Goal: Transaction & Acquisition: Purchase product/service

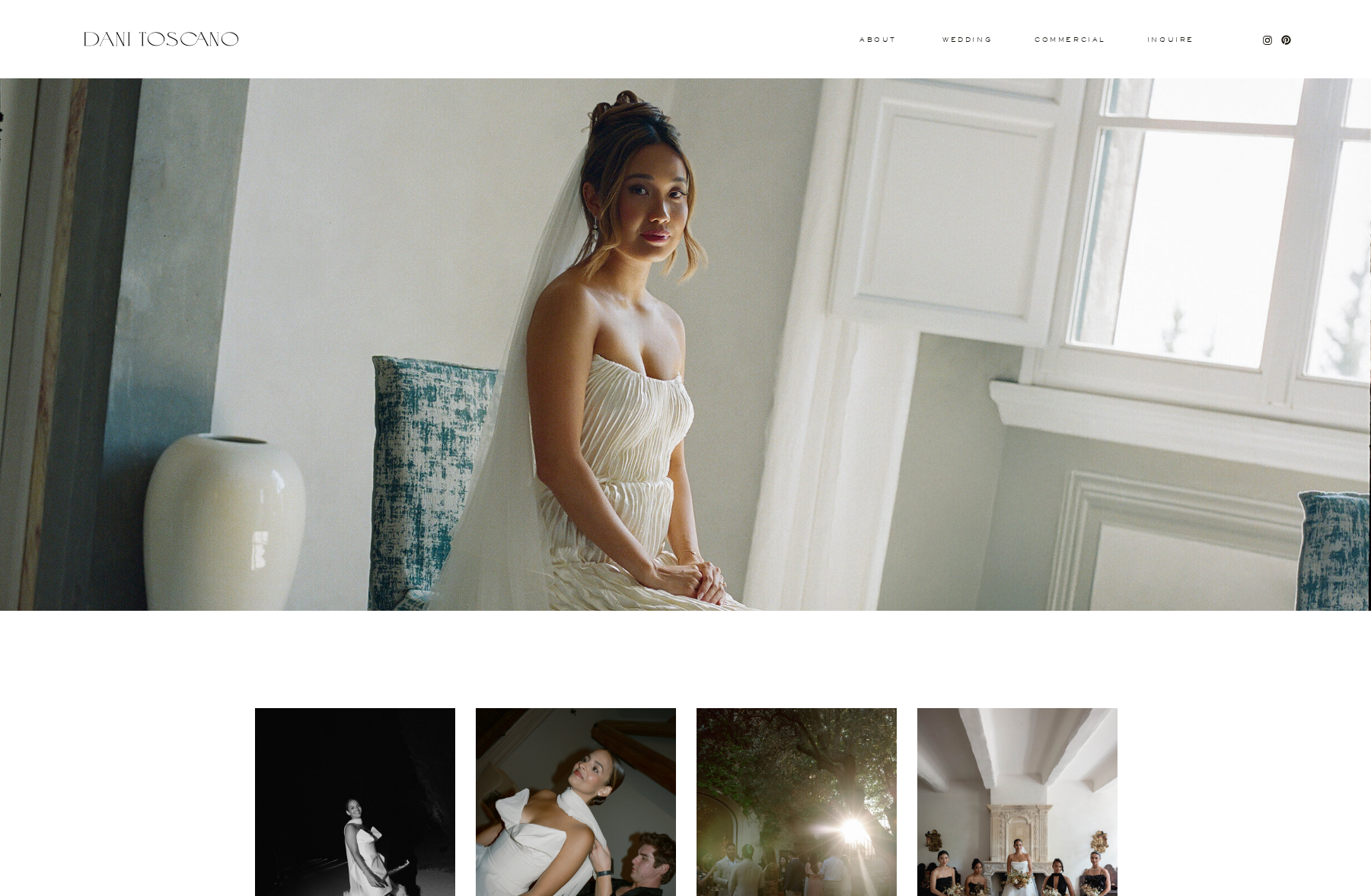
click at [1013, 292] on div at bounding box center [684, 344] width 1386 height 533
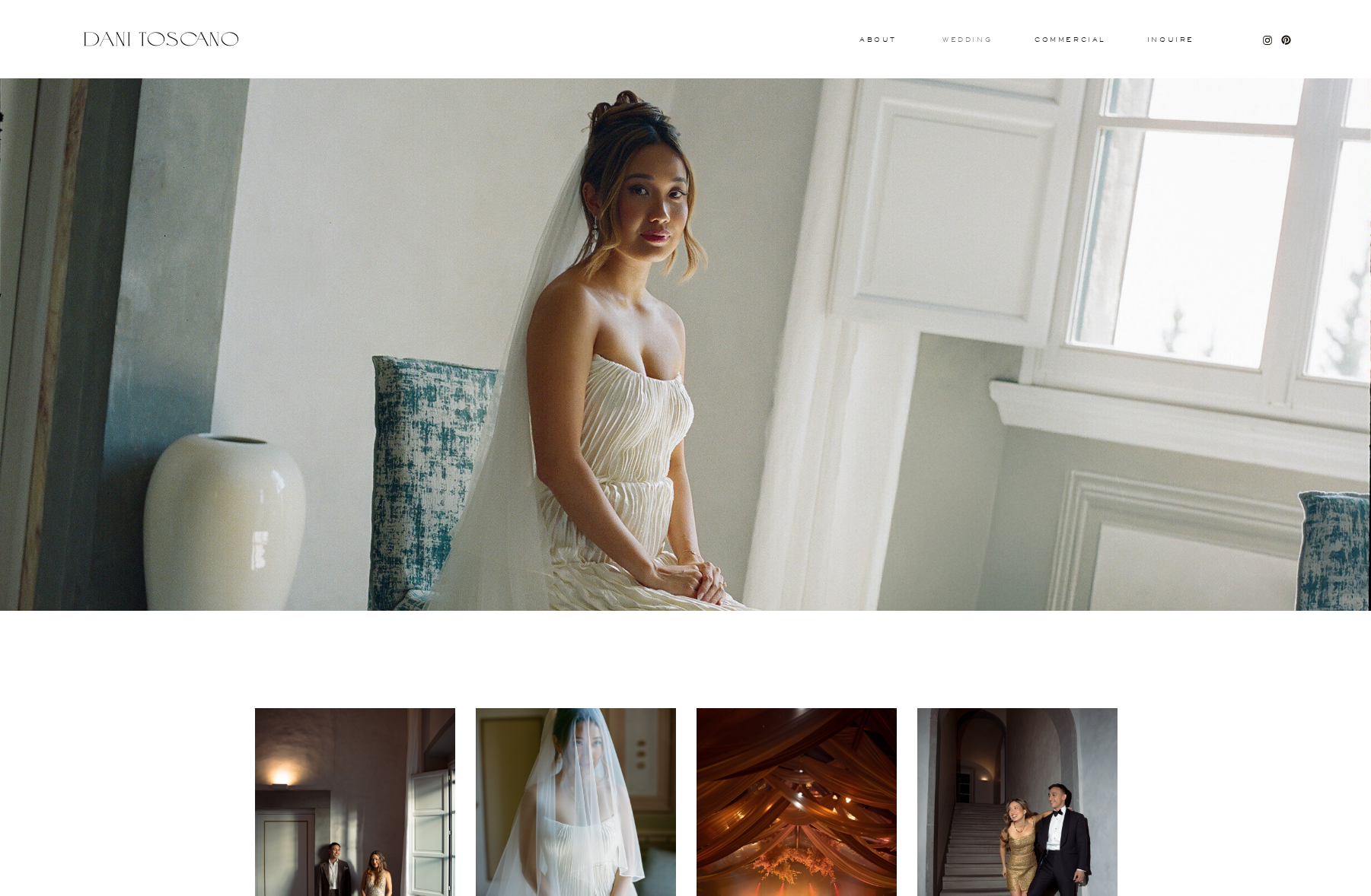
click at [967, 42] on h3 "wedding" at bounding box center [967, 39] width 49 height 6
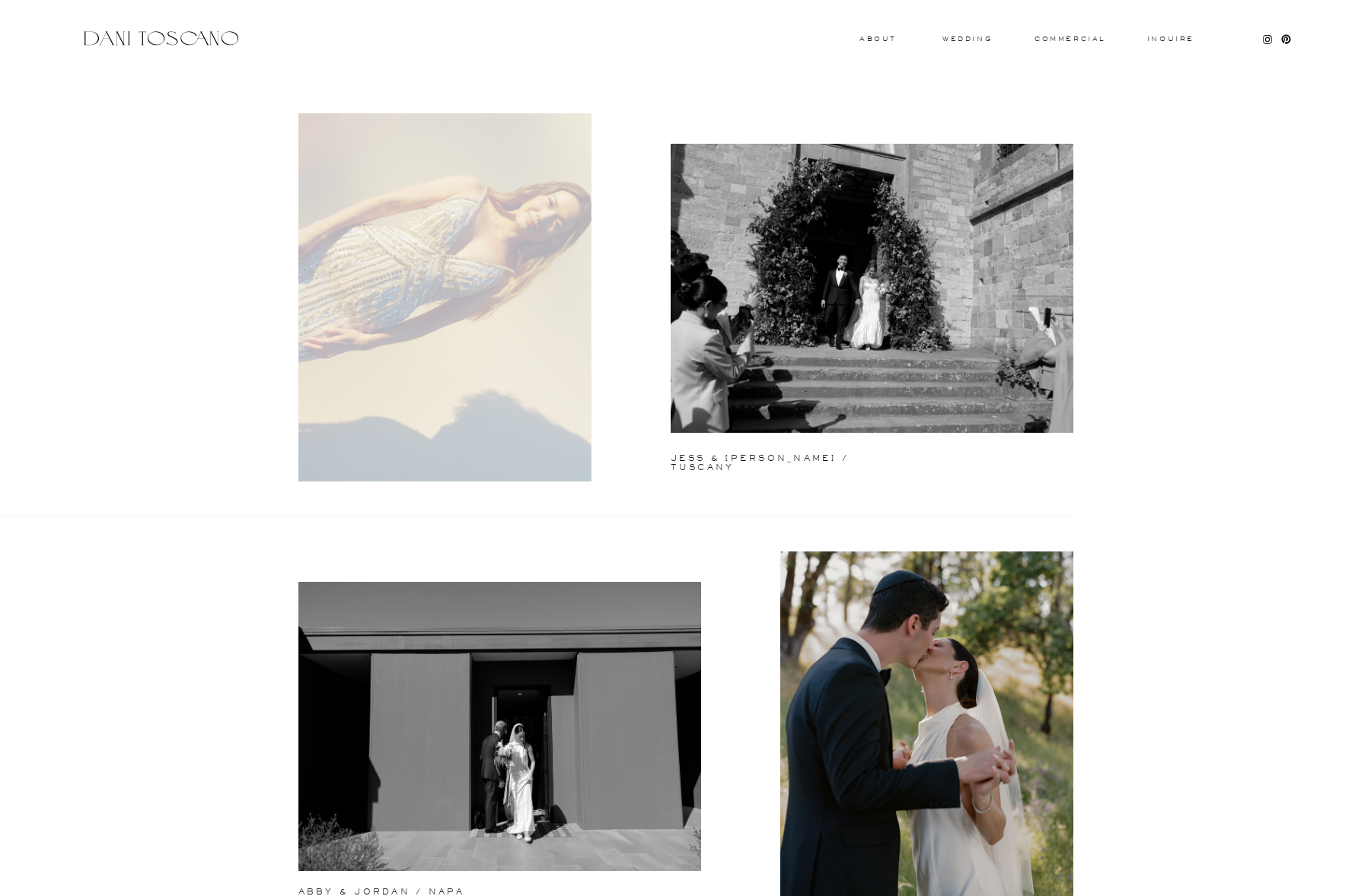
click at [519, 304] on div at bounding box center [445, 297] width 294 height 369
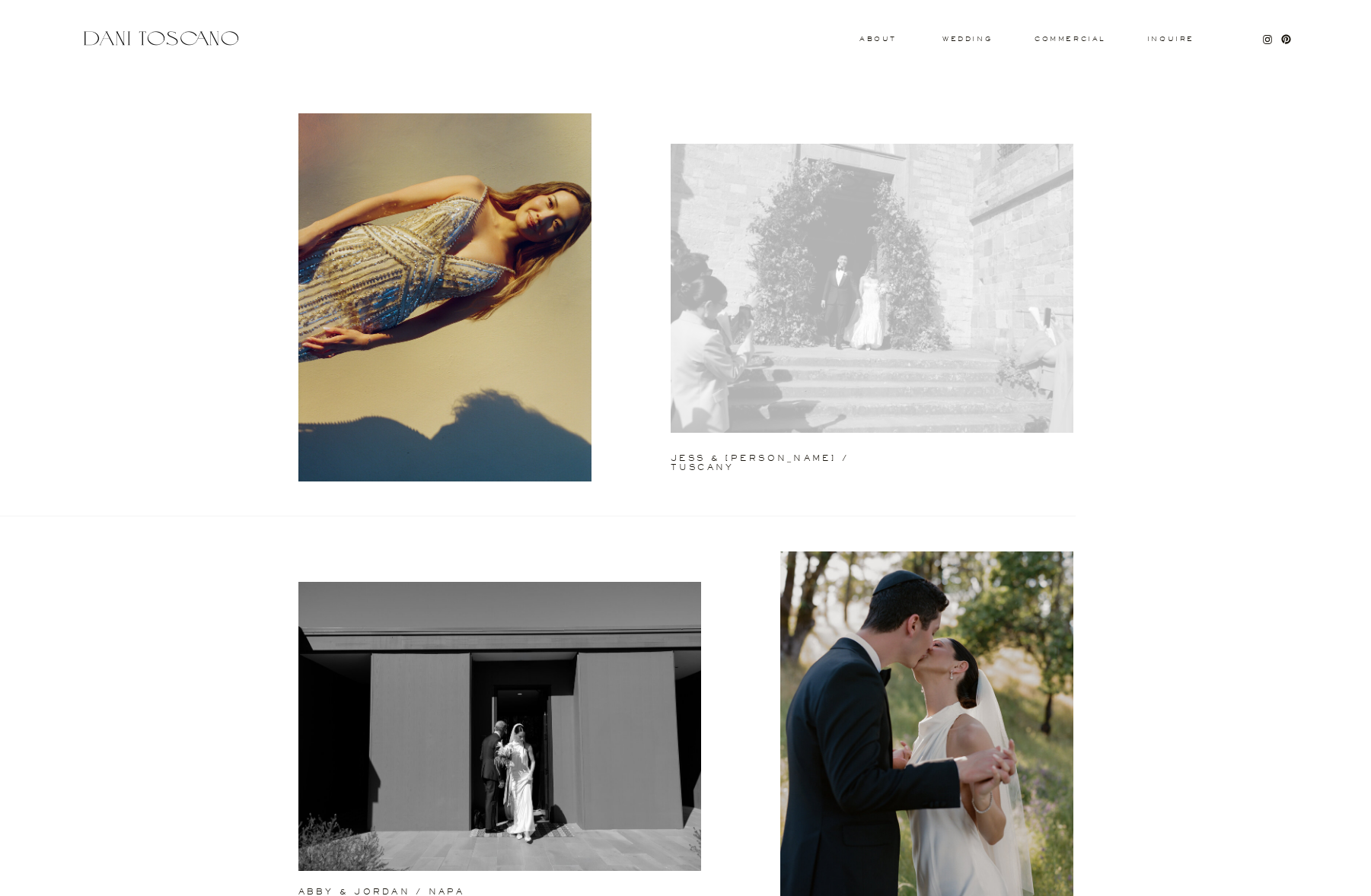
click at [926, 359] on div at bounding box center [872, 288] width 403 height 289
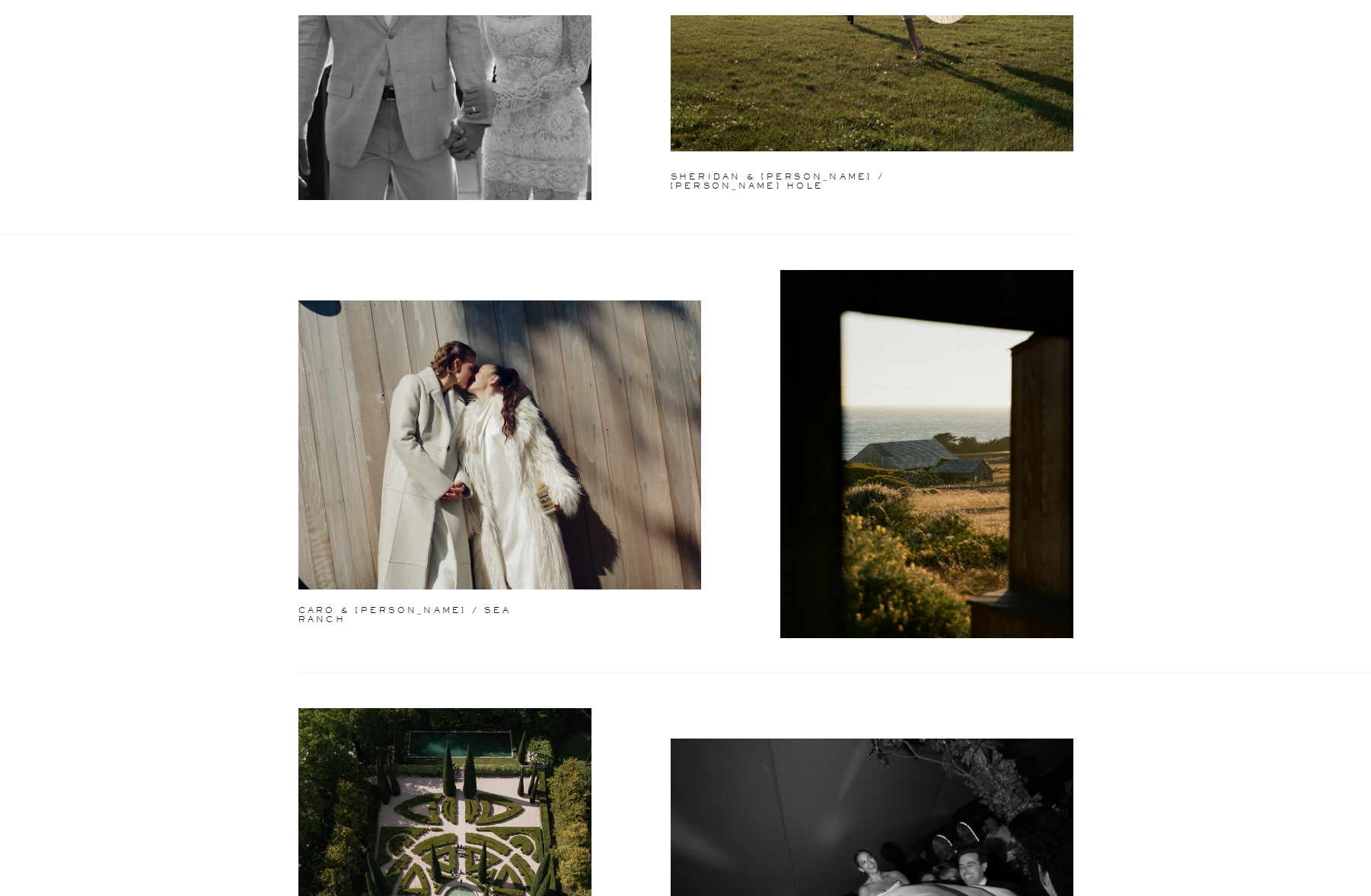
scroll to position [1824, 0]
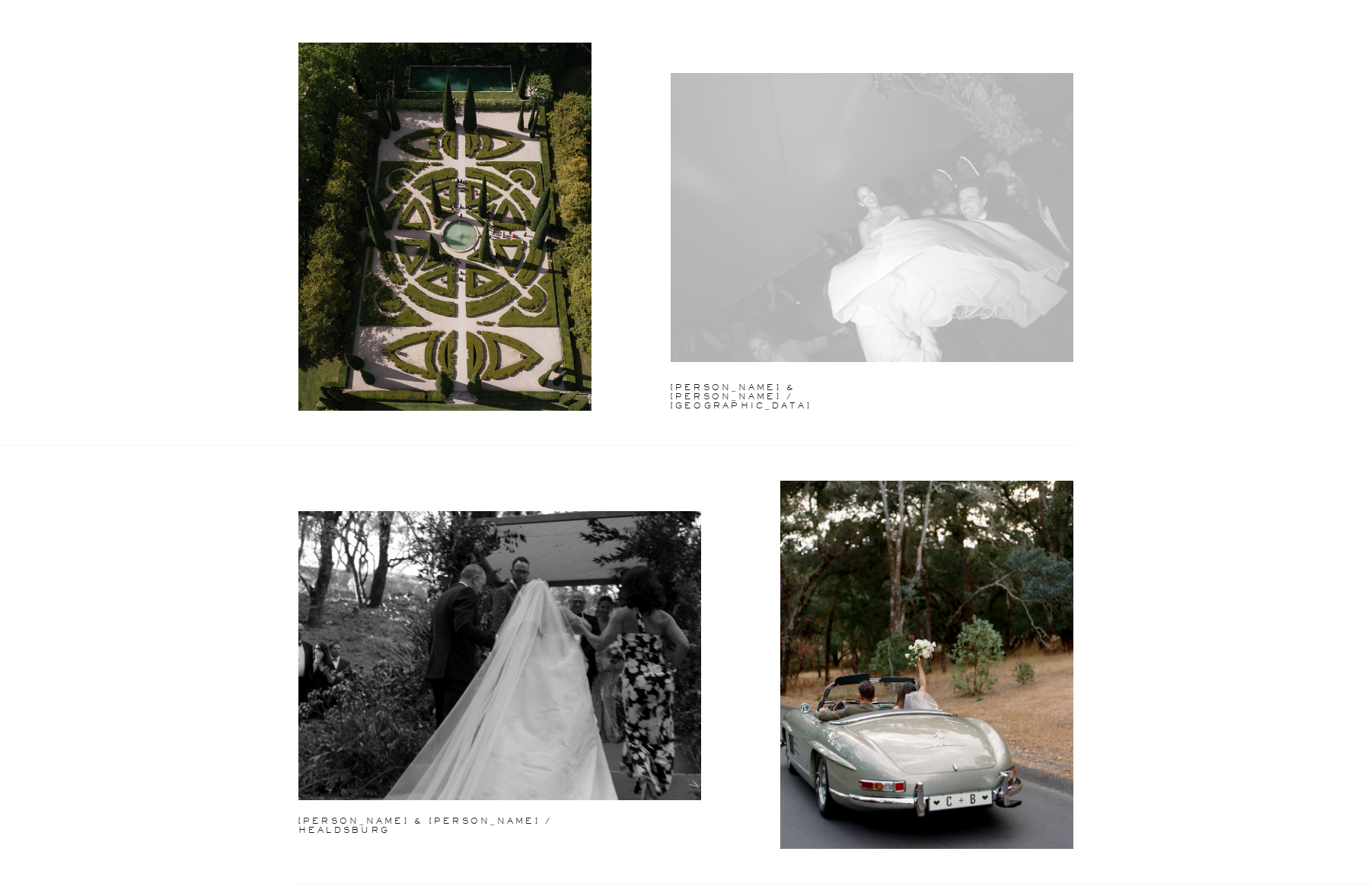
click at [1013, 267] on div at bounding box center [872, 217] width 403 height 289
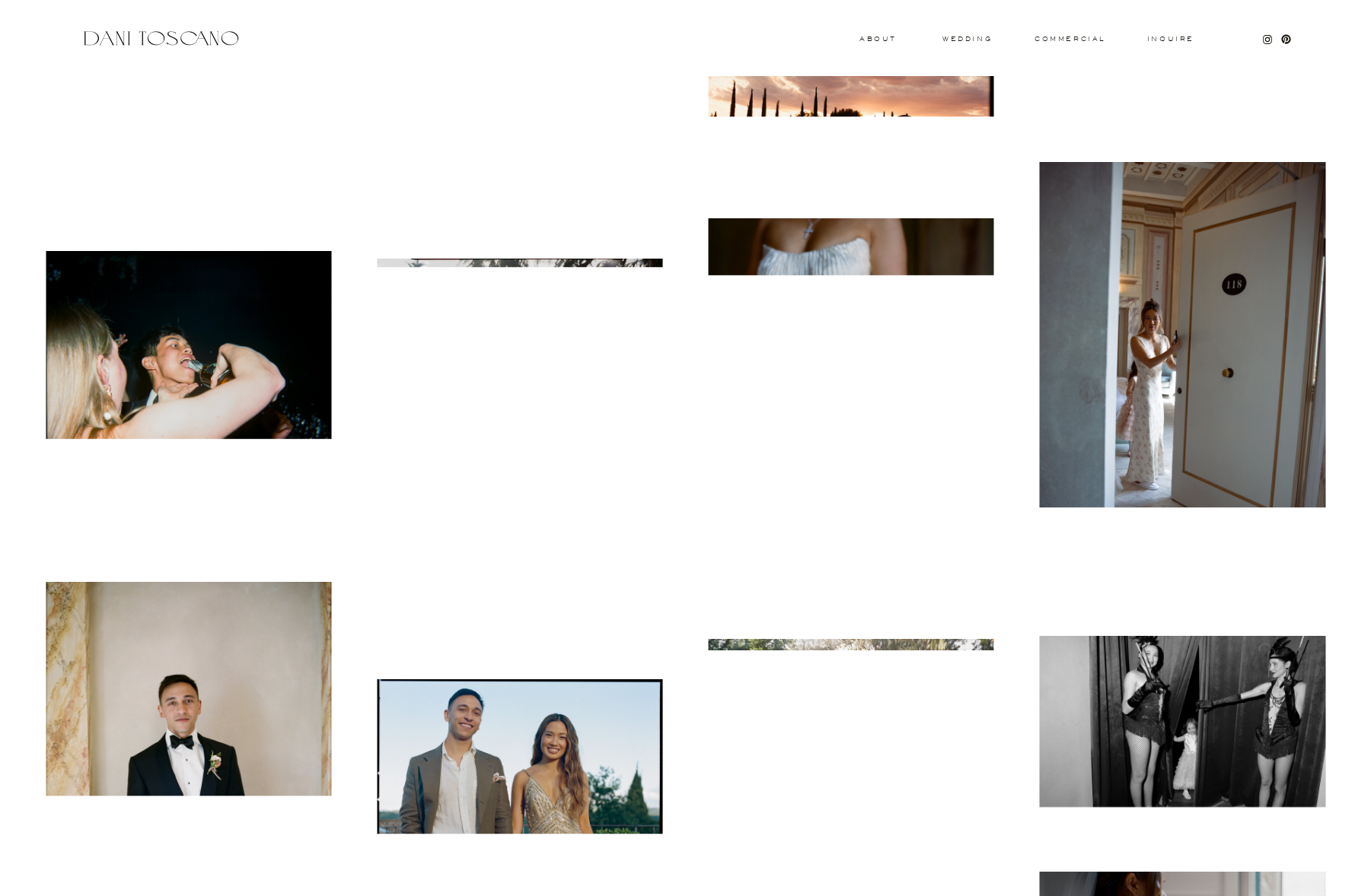
scroll to position [6279, 0]
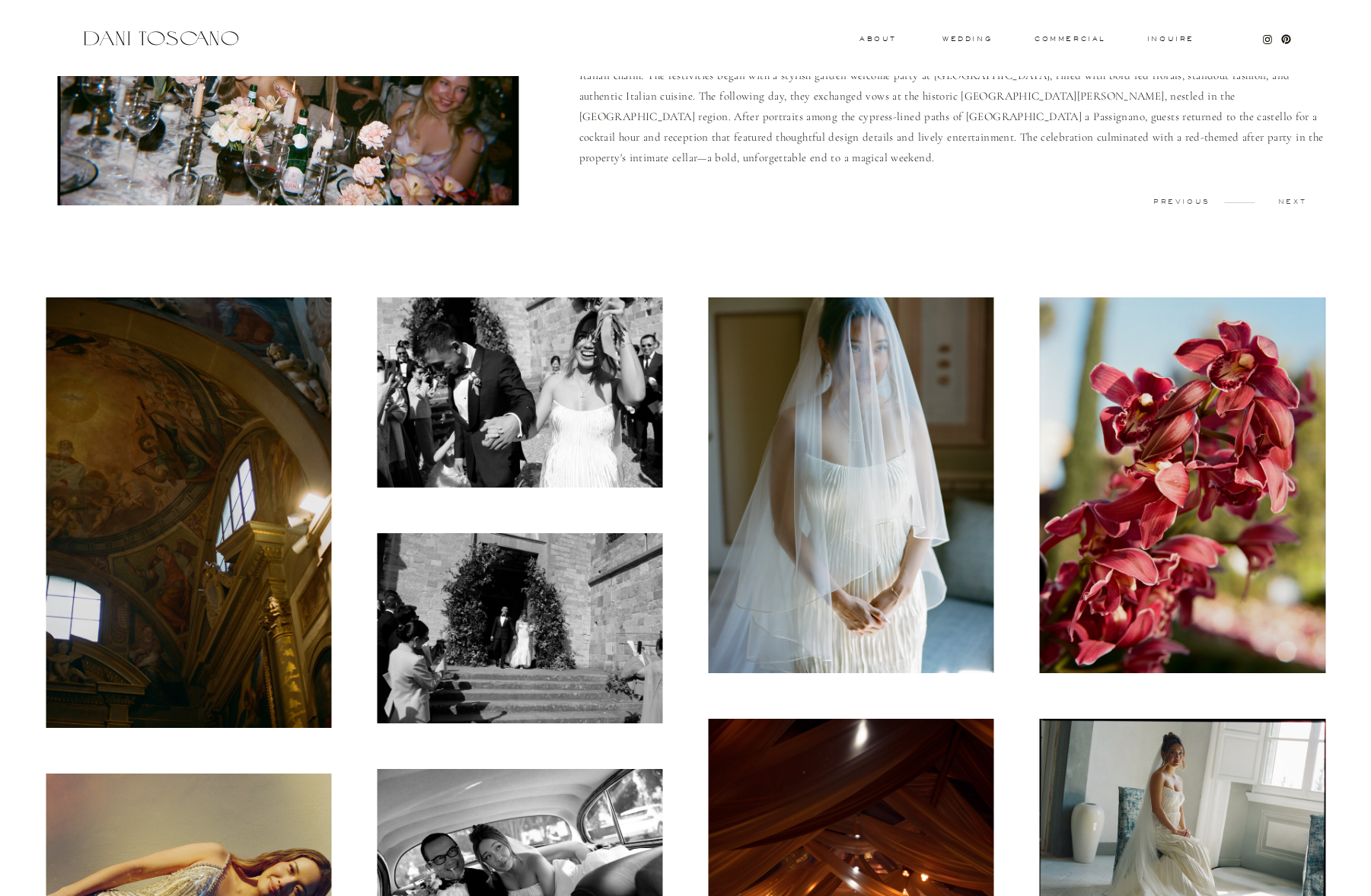
scroll to position [530, 0]
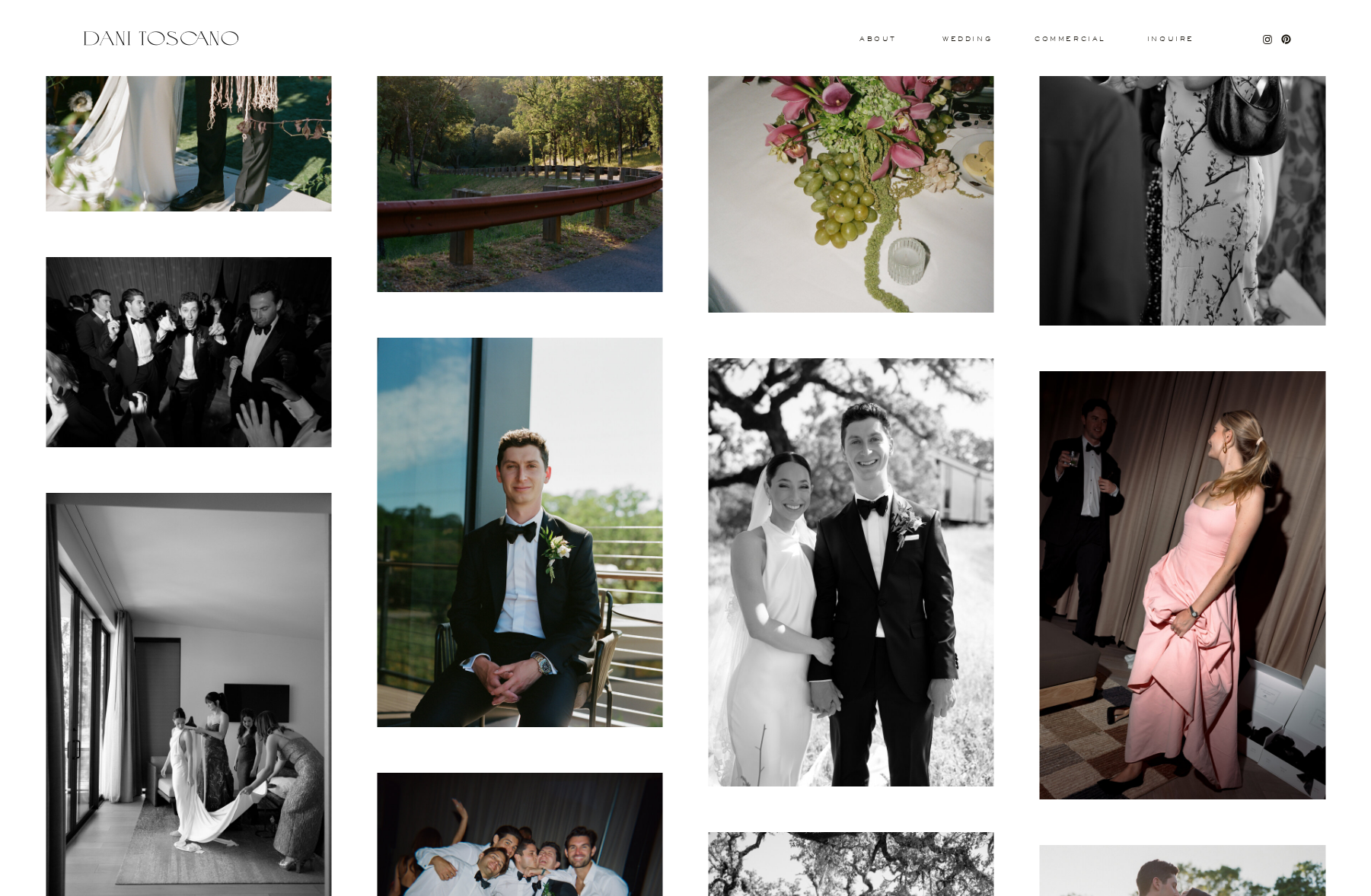
scroll to position [5157, 0]
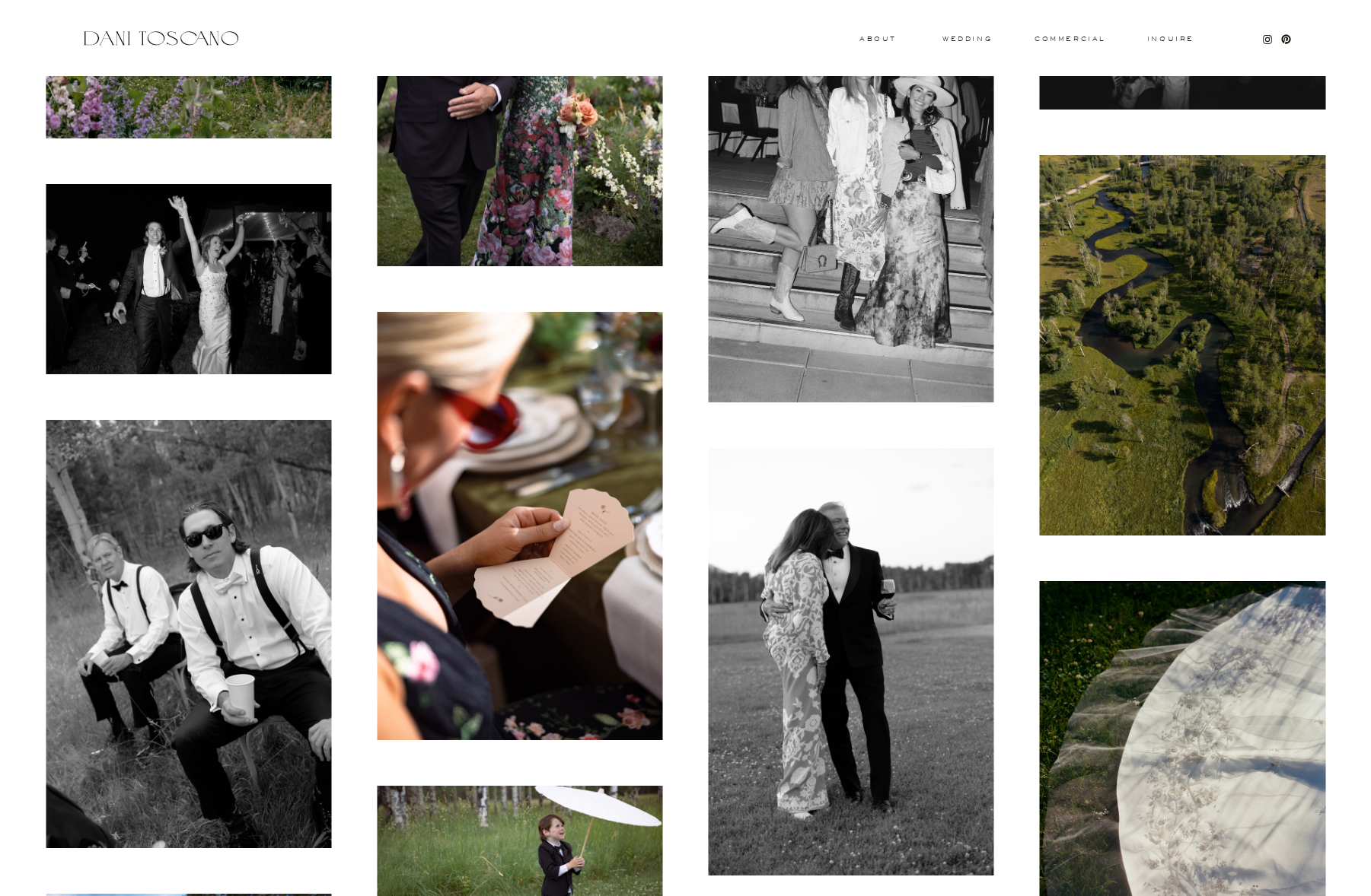
scroll to position [9320, 0]
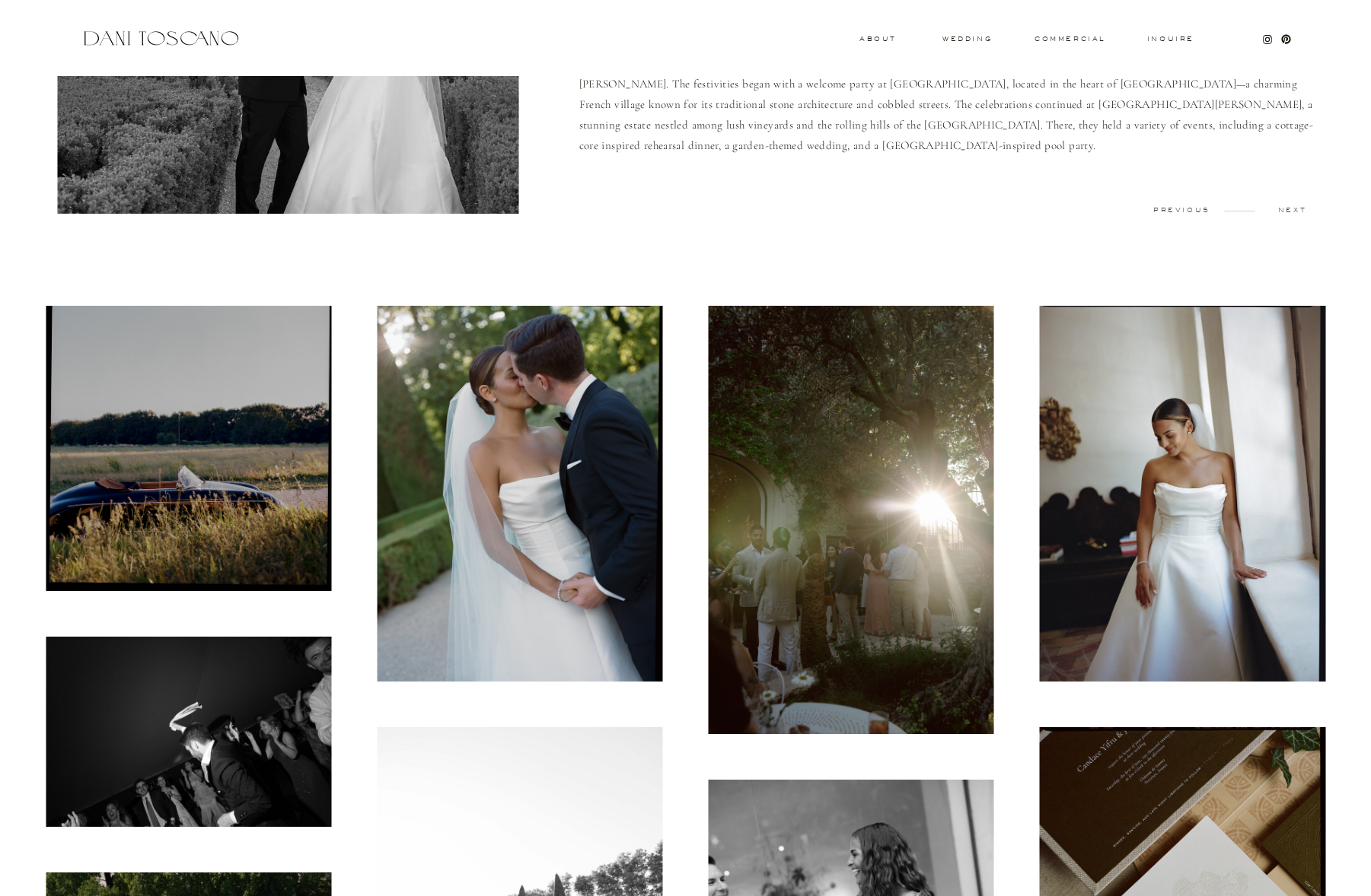
scroll to position [52, 0]
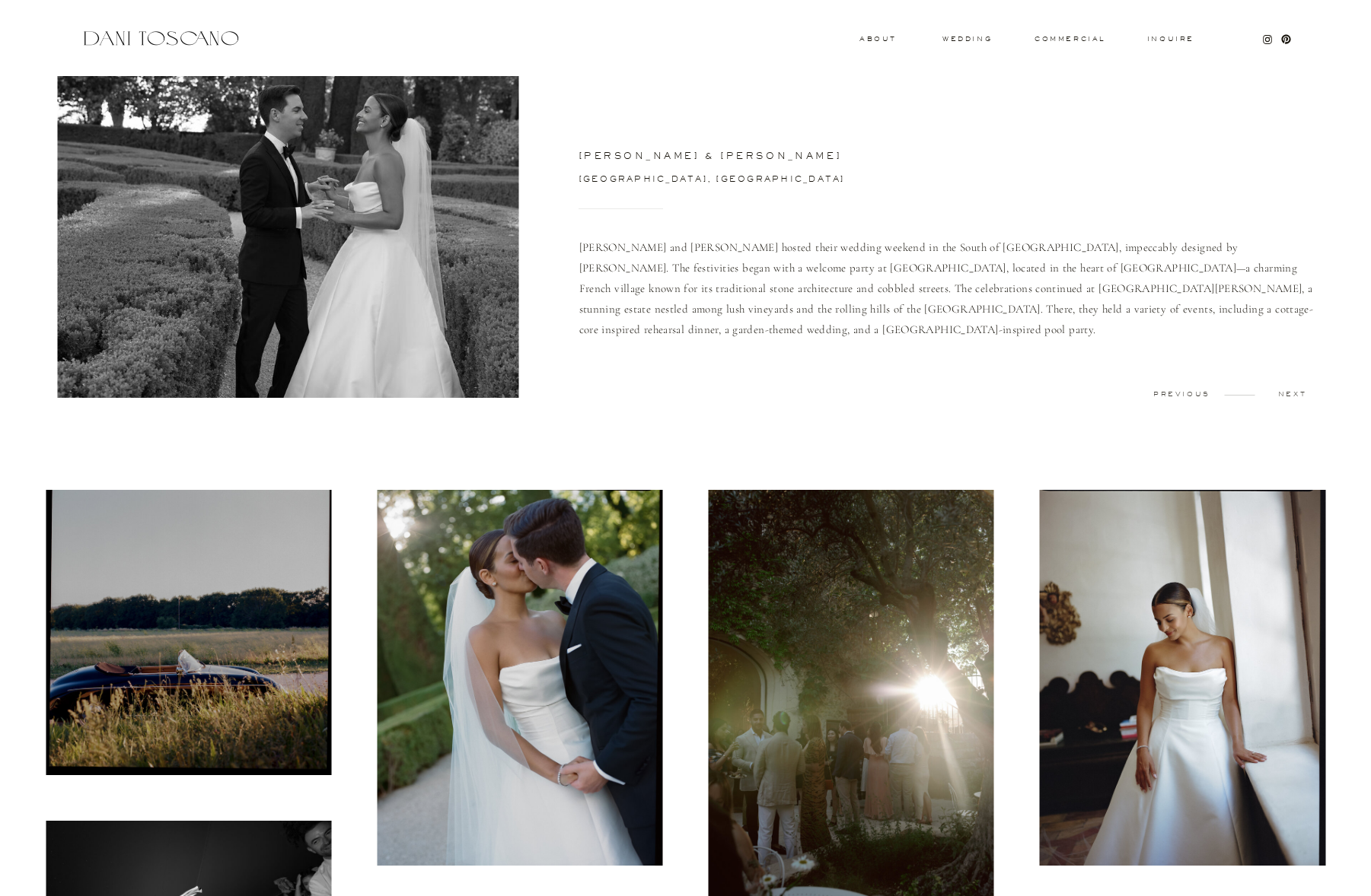
click at [222, 38] on div at bounding box center [161, 38] width 162 height 20
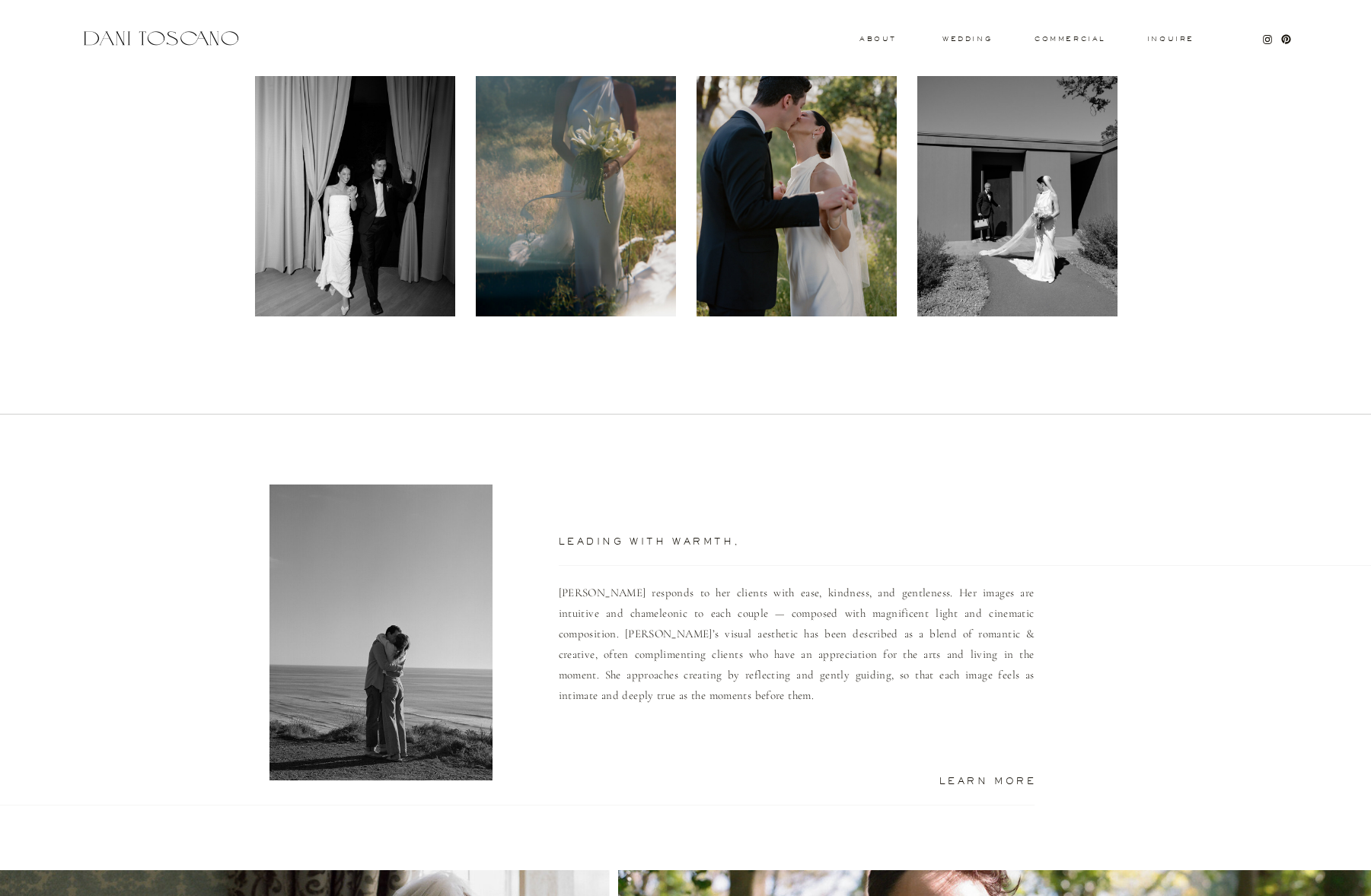
scroll to position [656, 0]
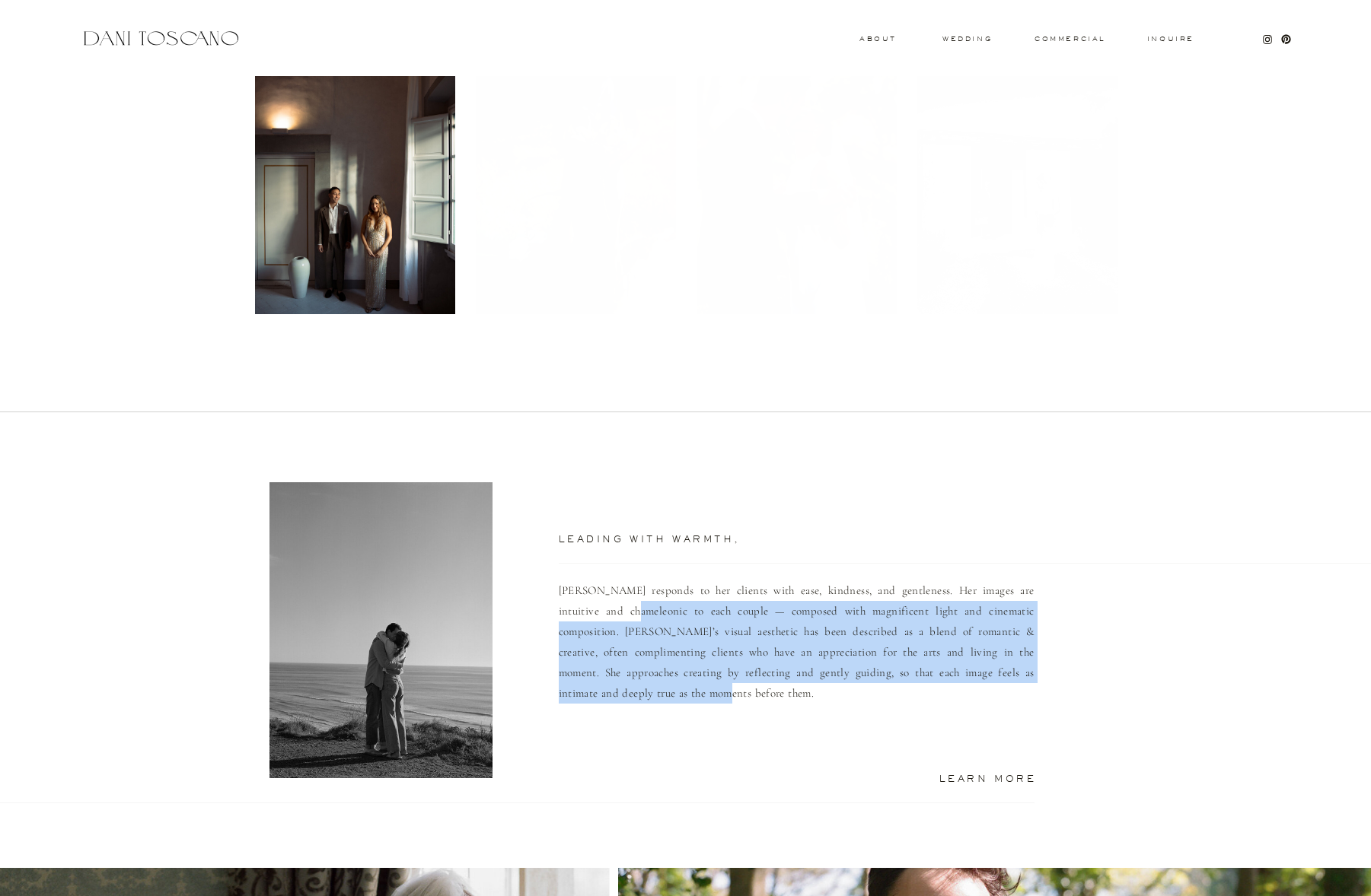
drag, startPoint x: 617, startPoint y: 607, endPoint x: 759, endPoint y: 690, distance: 164.5
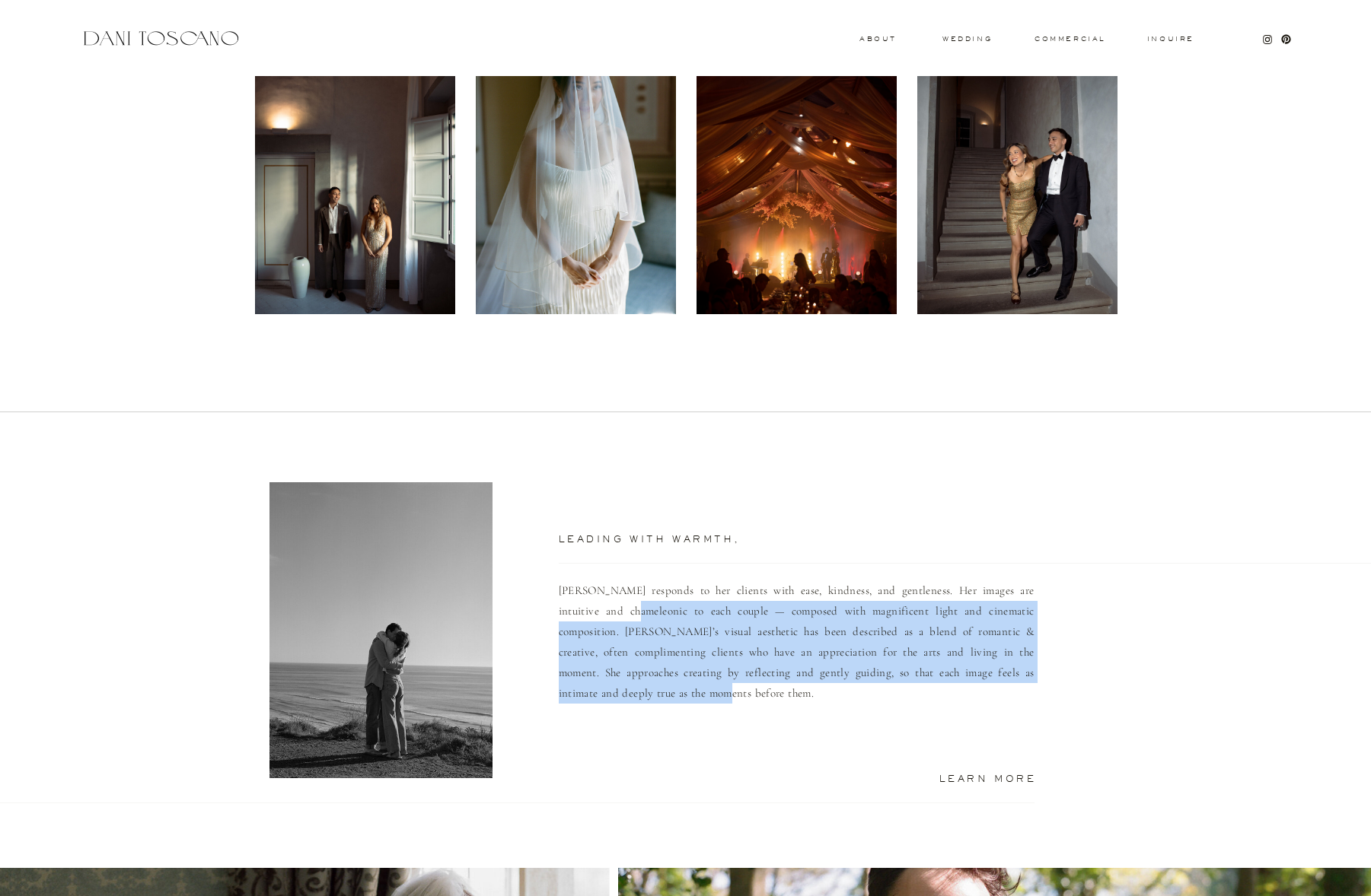
click at [759, 690] on p "[PERSON_NAME] responds to her clients with ease, kindness, and gentleness. Her …" at bounding box center [797, 665] width 476 height 170
click at [812, 690] on p "Dani responds to her clients with ease, kindness, and gentleness. Her images ar…" at bounding box center [797, 665] width 476 height 170
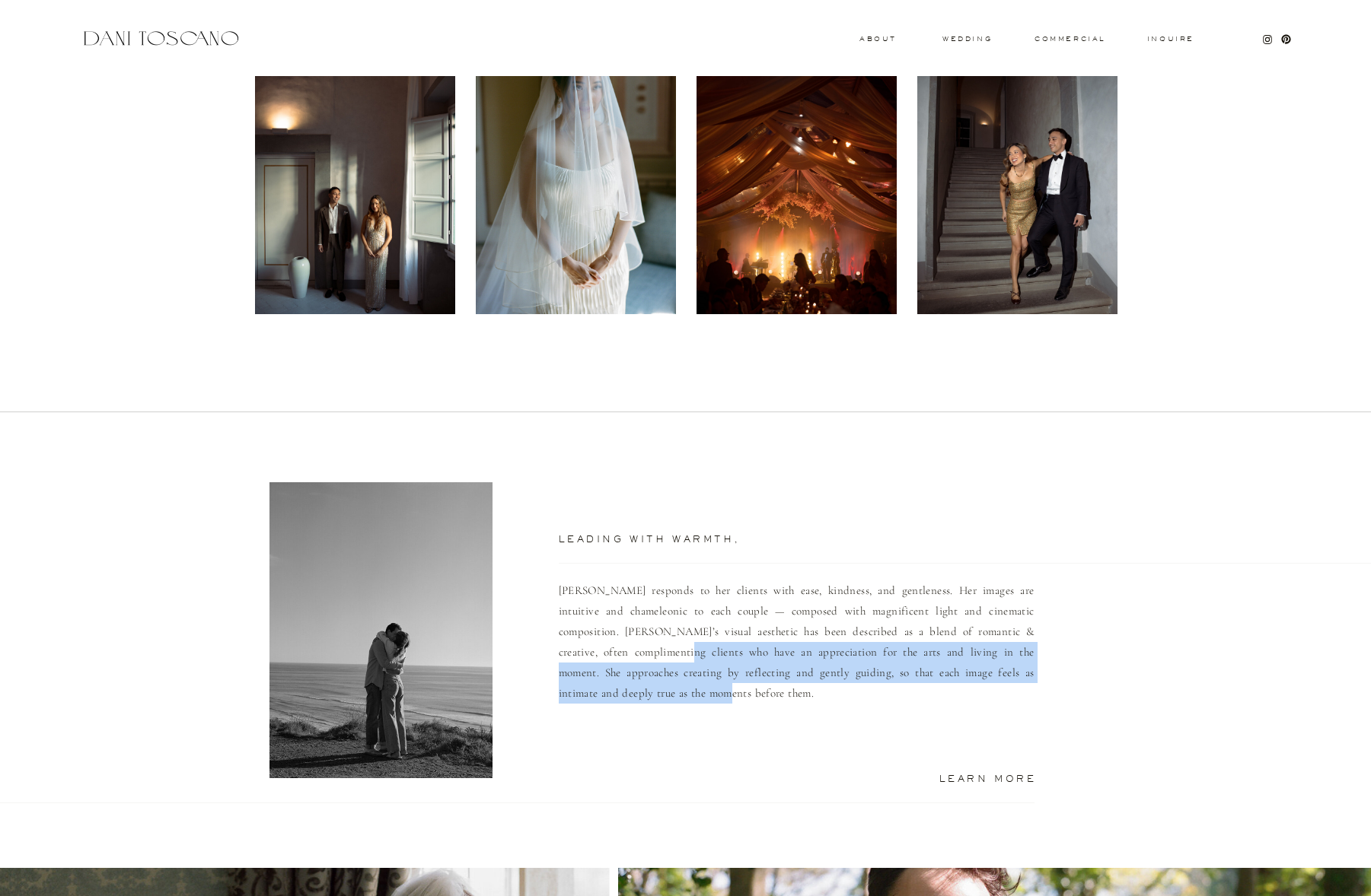
drag, startPoint x: 601, startPoint y: 647, endPoint x: 720, endPoint y: 685, distance: 124.9
click at [720, 685] on p "Dani responds to her clients with ease, kindness, and gentleness. Her images ar…" at bounding box center [797, 665] width 476 height 170
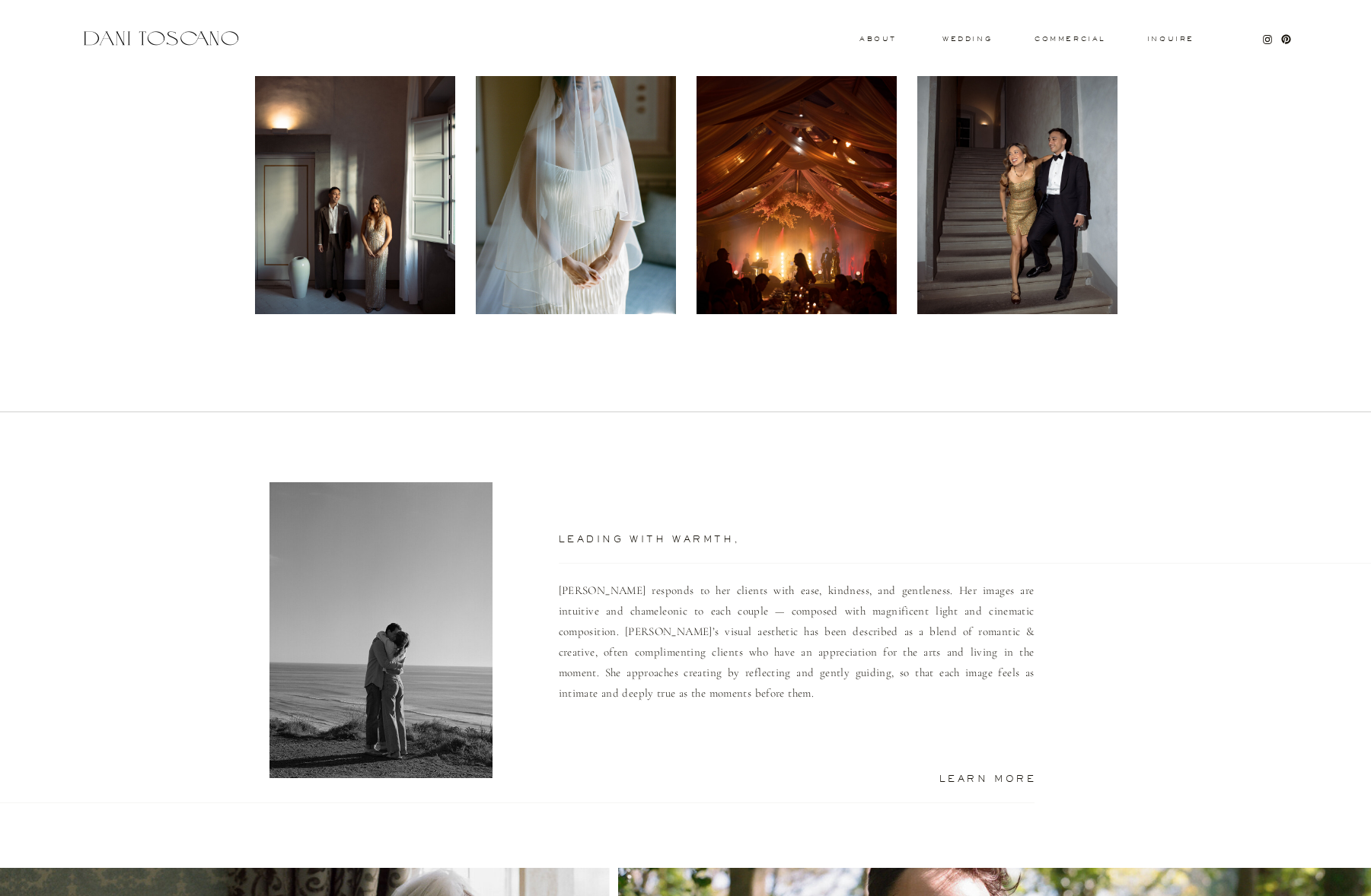
click at [756, 685] on p "Dani responds to her clients with ease, kindness, and gentleness. Her images ar…" at bounding box center [797, 665] width 476 height 170
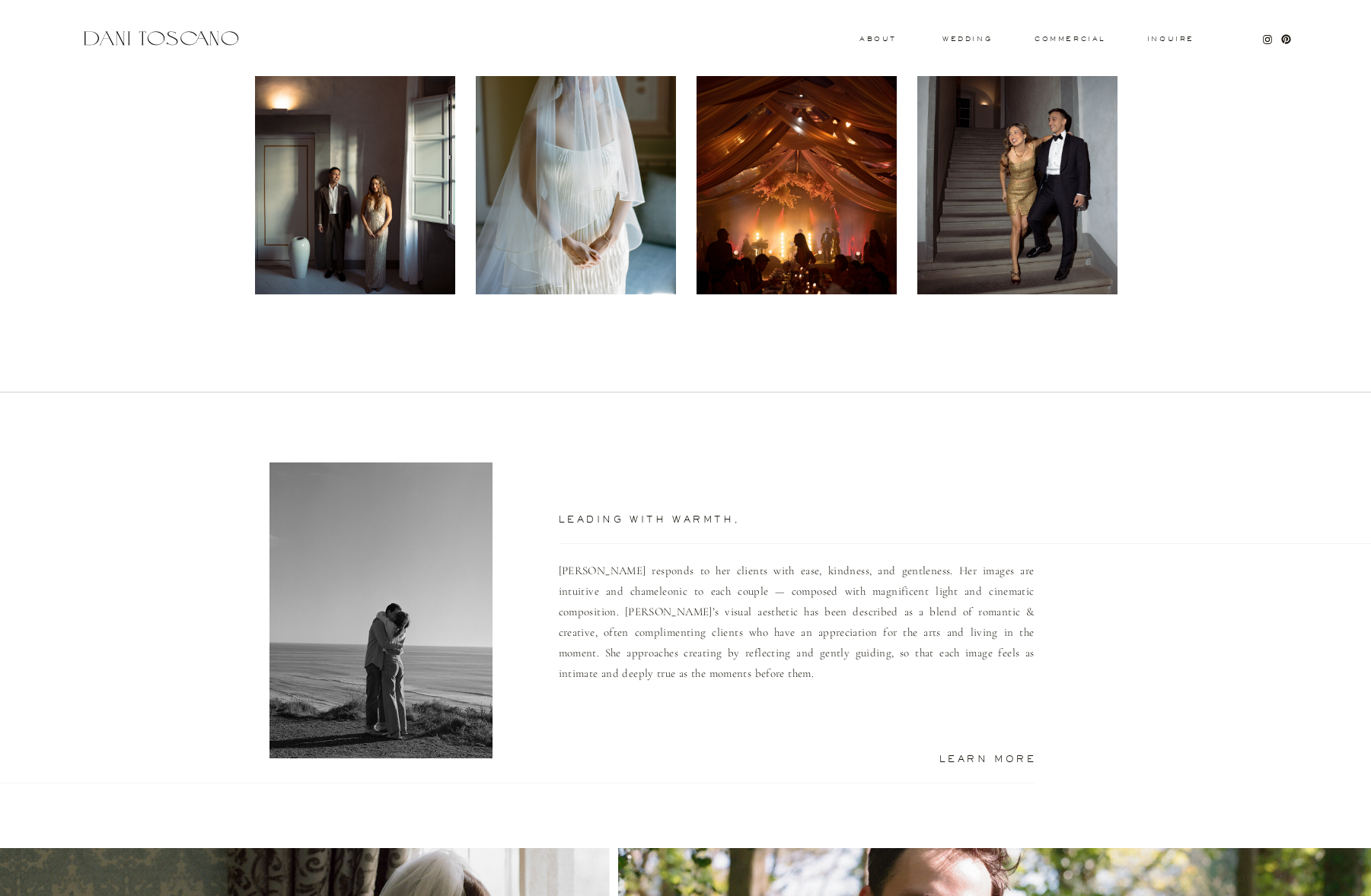
scroll to position [680, 0]
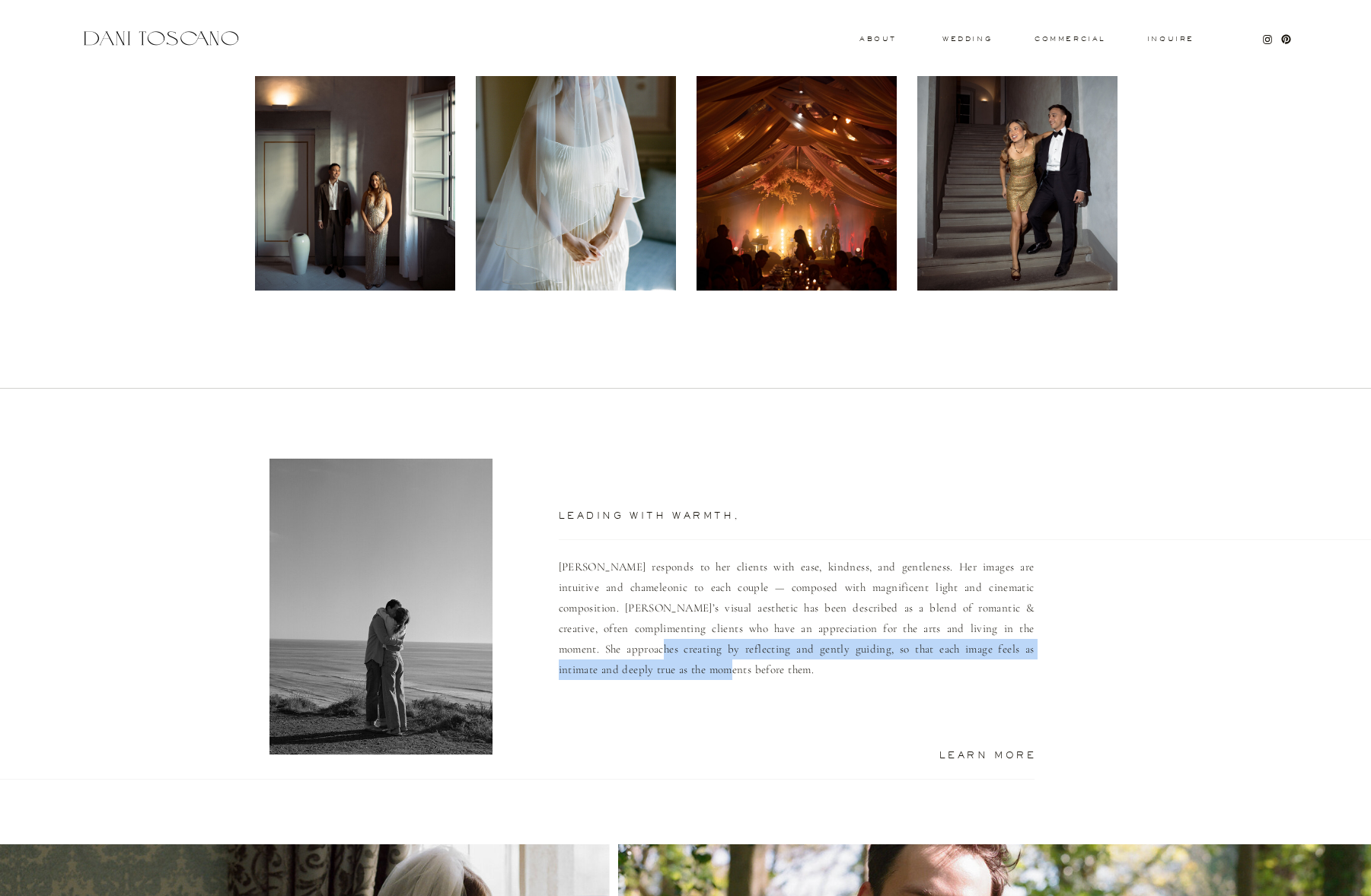
drag, startPoint x: 568, startPoint y: 646, endPoint x: 691, endPoint y: 673, distance: 125.9
click at [691, 673] on p "Dani responds to her clients with ease, kindness, and gentleness. Her images ar…" at bounding box center [797, 642] width 476 height 170
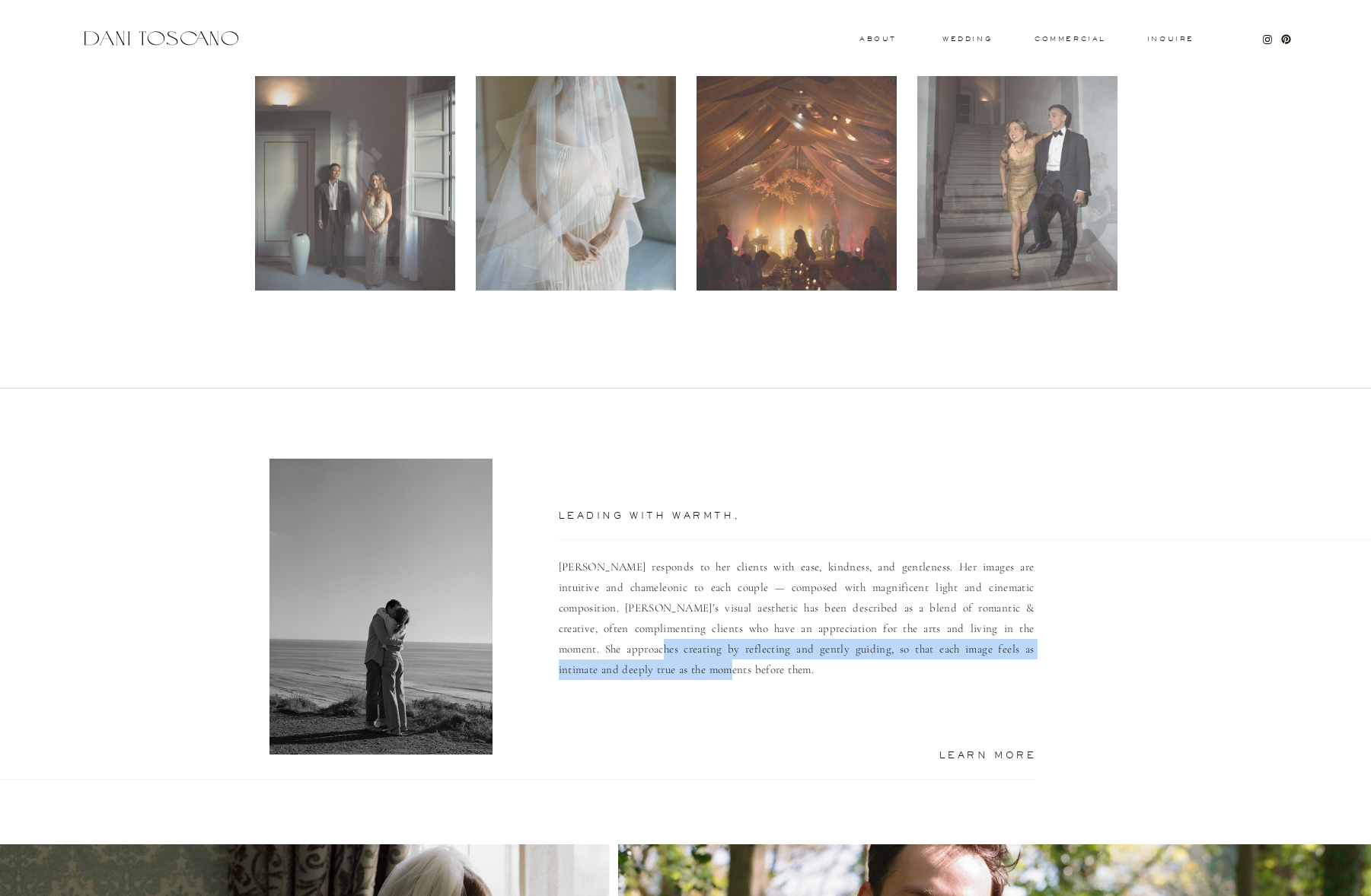
click at [691, 673] on p "Dani responds to her clients with ease, kindness, and gentleness. Her images ar…" at bounding box center [797, 642] width 476 height 170
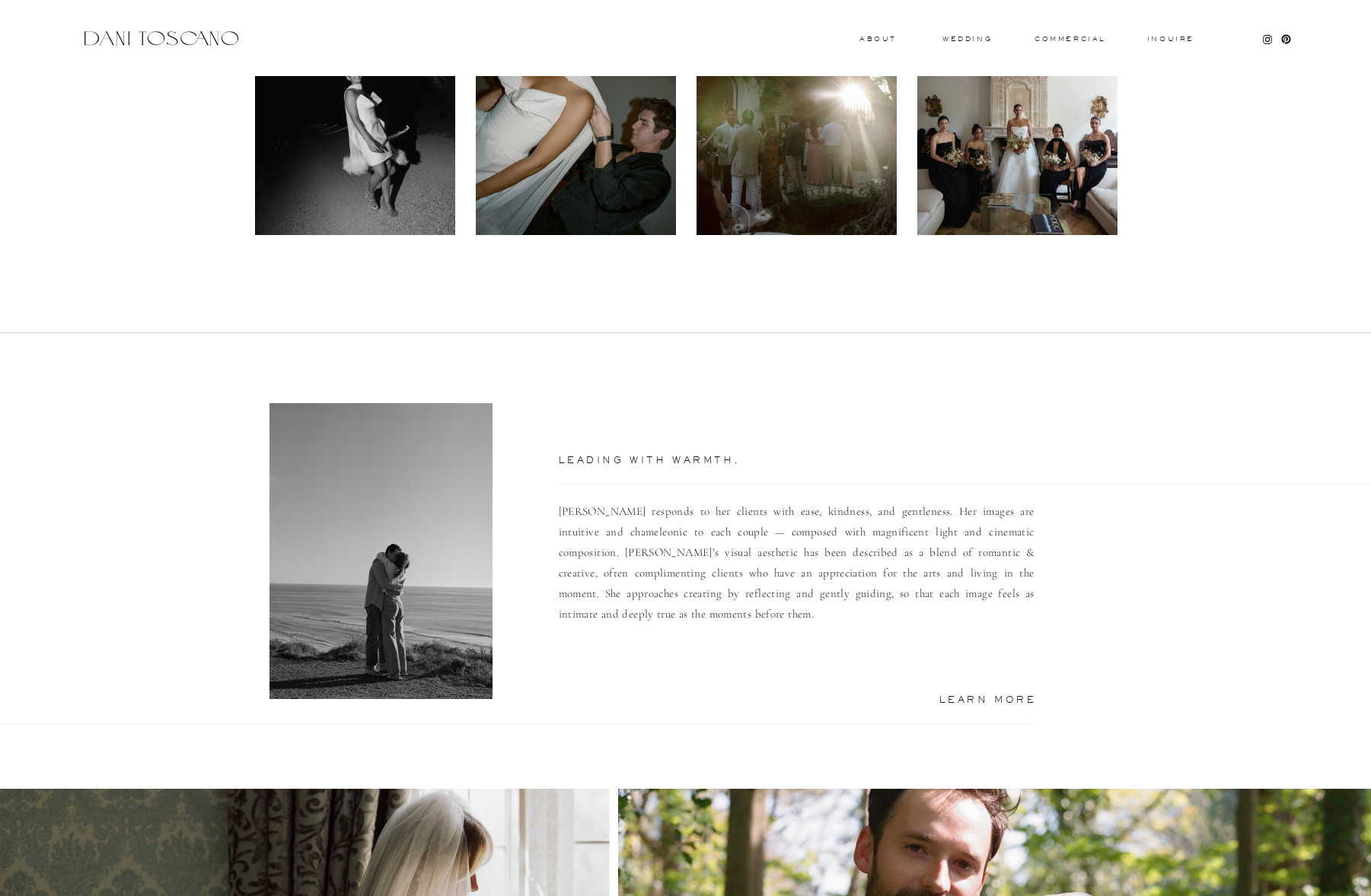
scroll to position [736, 0]
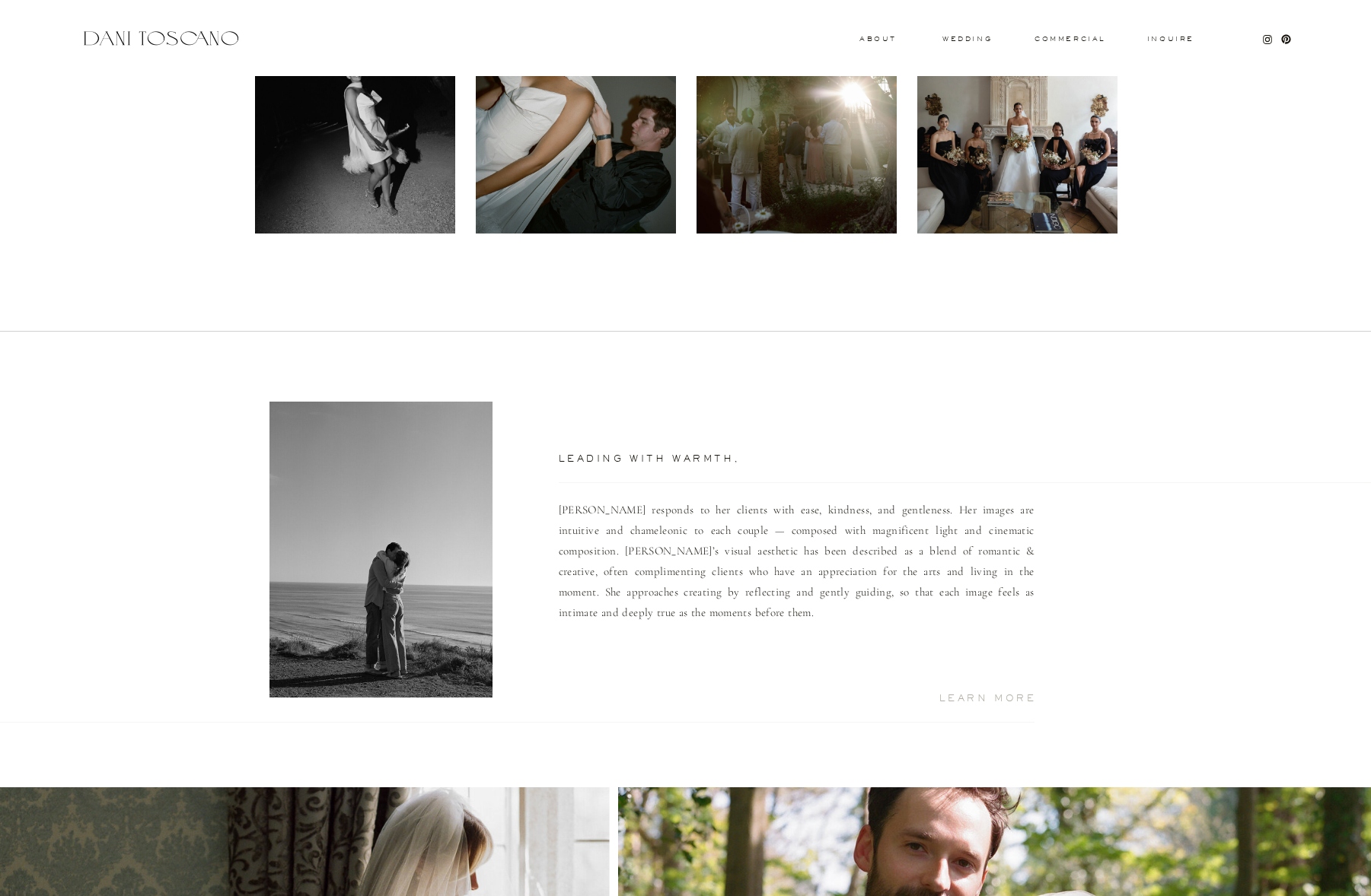
click at [1014, 699] on h2 "Learn More" at bounding box center [970, 697] width 133 height 7
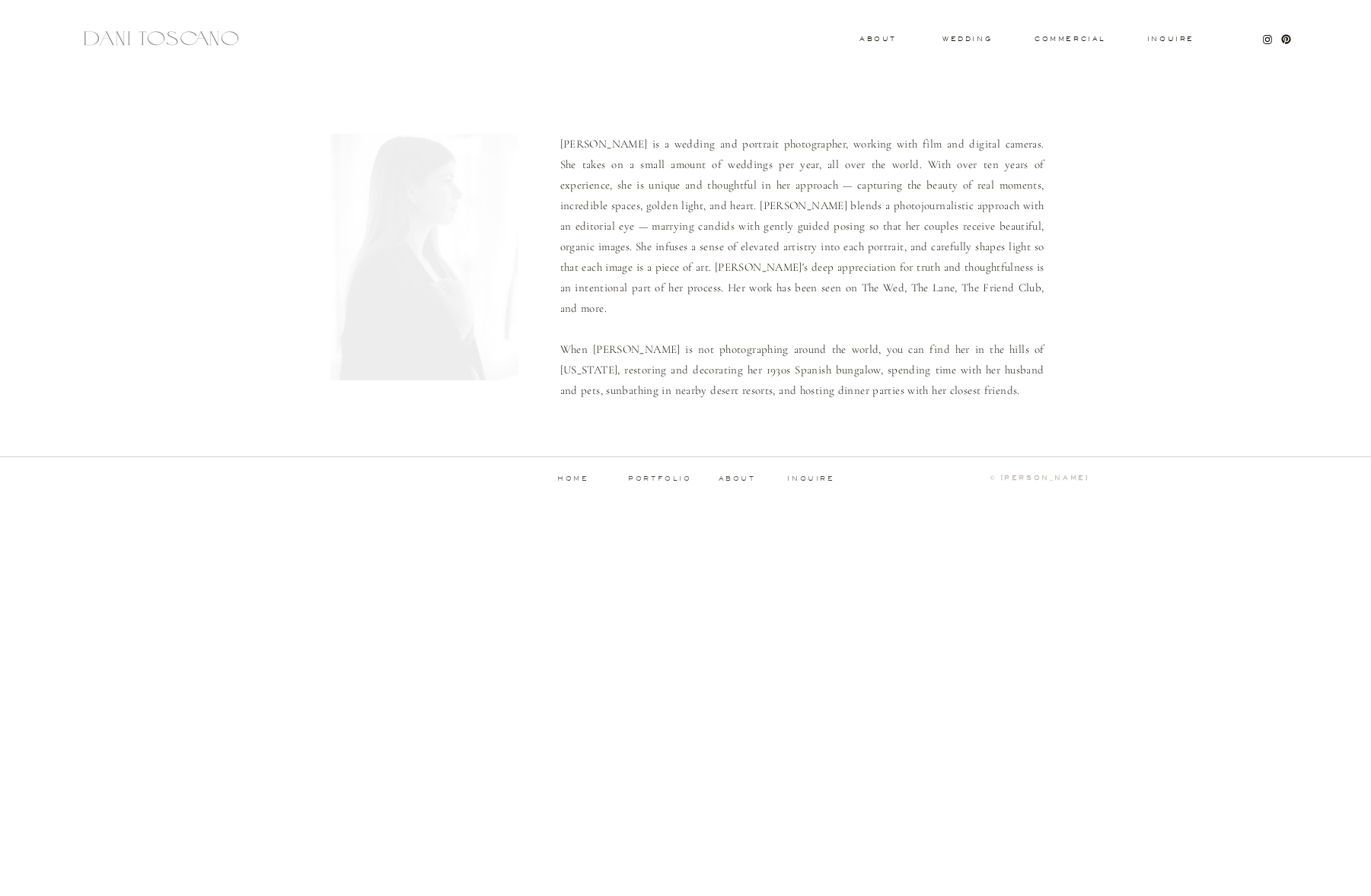
click at [988, 513] on html "Inquire commercial wedding About [PERSON_NAME] is a wedding and portrait photog…" at bounding box center [686, 256] width 1371 height 513
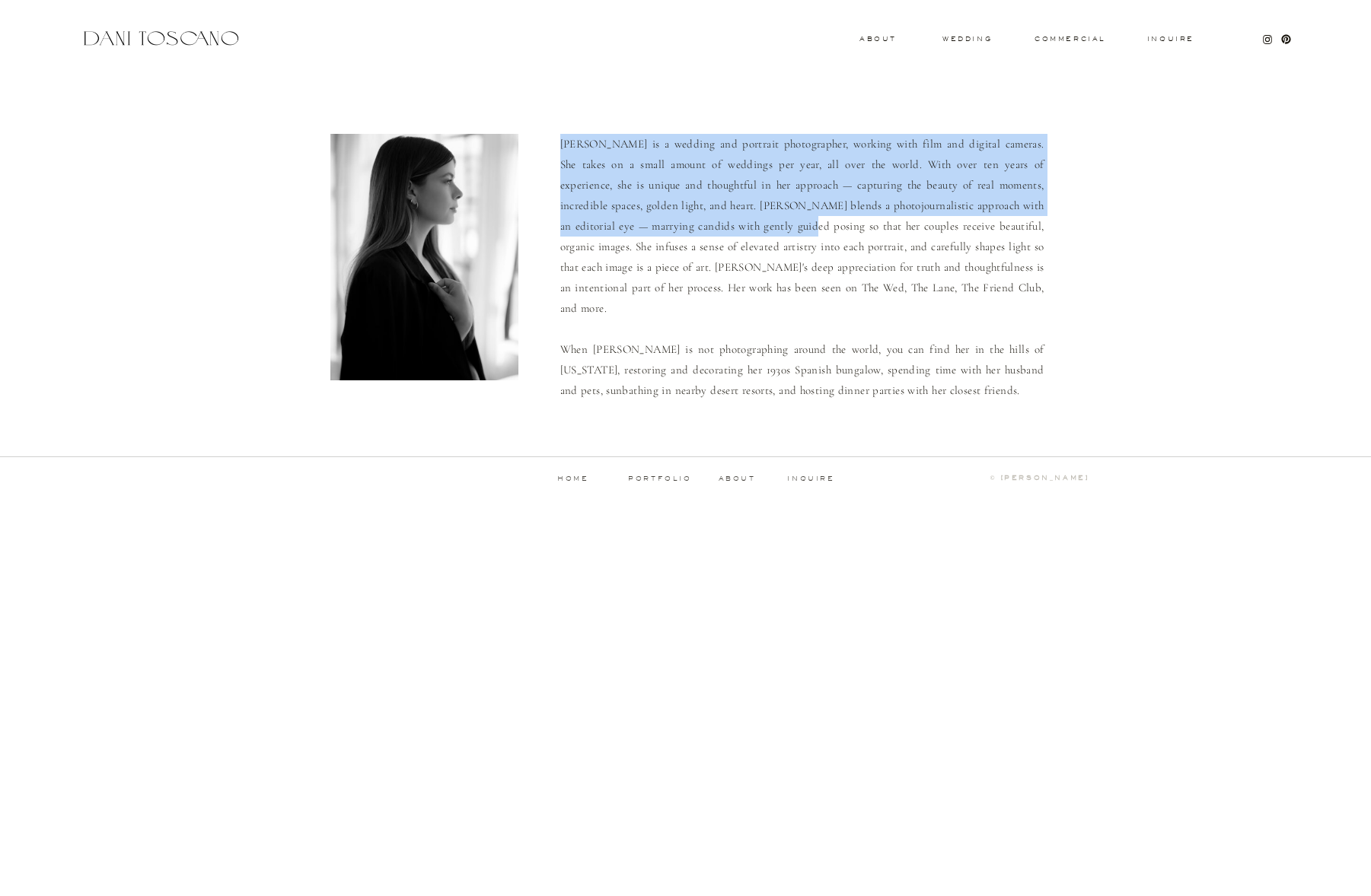
drag, startPoint x: 597, startPoint y: 124, endPoint x: 724, endPoint y: 215, distance: 156.2
click at [724, 215] on div "Inquire commercial wedding About [PERSON_NAME] is a wedding and portrait photog…" at bounding box center [686, 256] width 1371 height 513
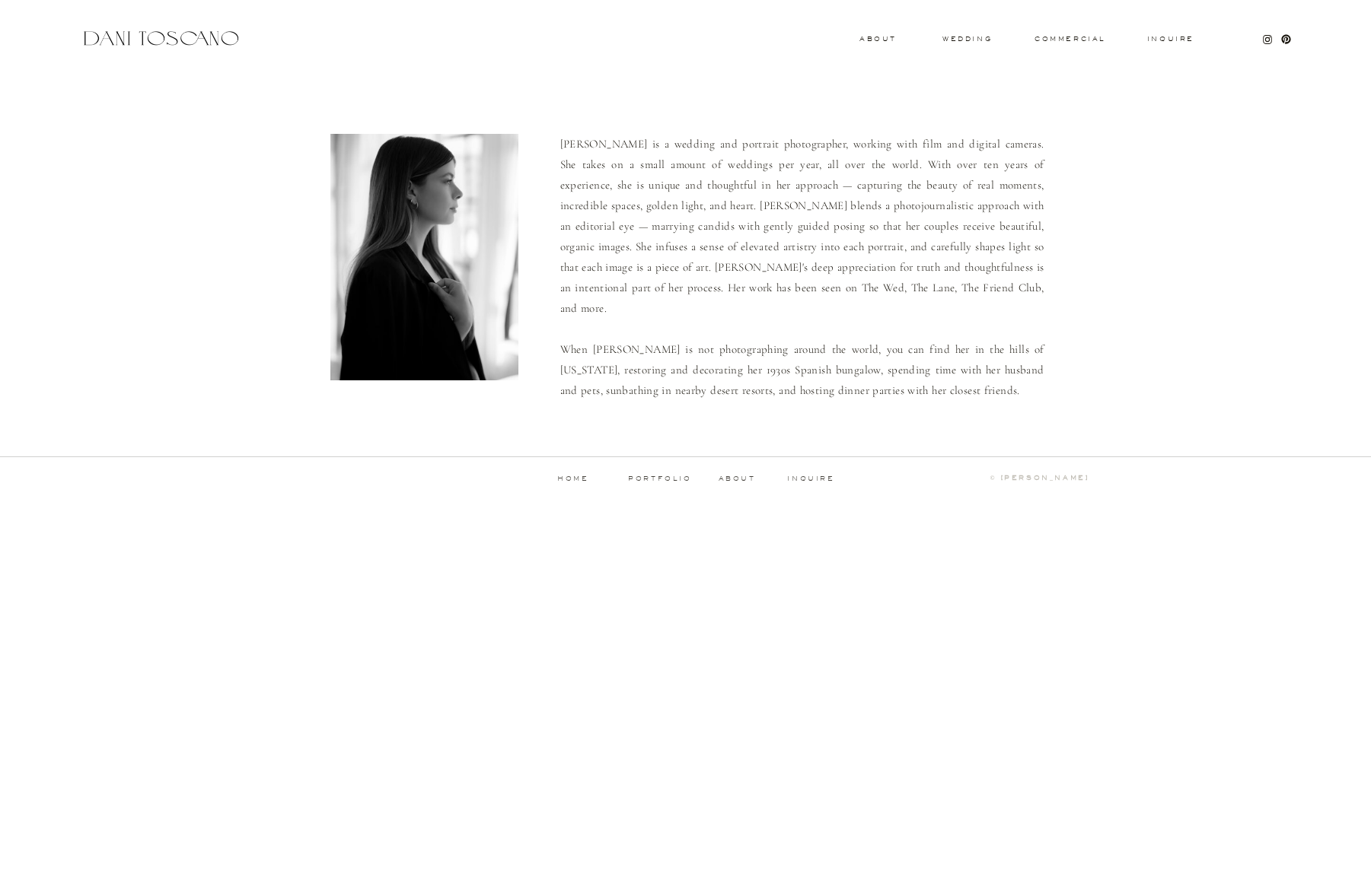
click at [784, 240] on p "Dani is a wedding and portrait photographer, working with film and digital came…" at bounding box center [802, 266] width 484 height 265
click at [1078, 32] on div "Inquire commercial wedding About Dani is a wedding and portrait photographer, w…" at bounding box center [686, 256] width 1371 height 513
click at [1074, 36] on h3 "commercial" at bounding box center [1069, 39] width 70 height 6
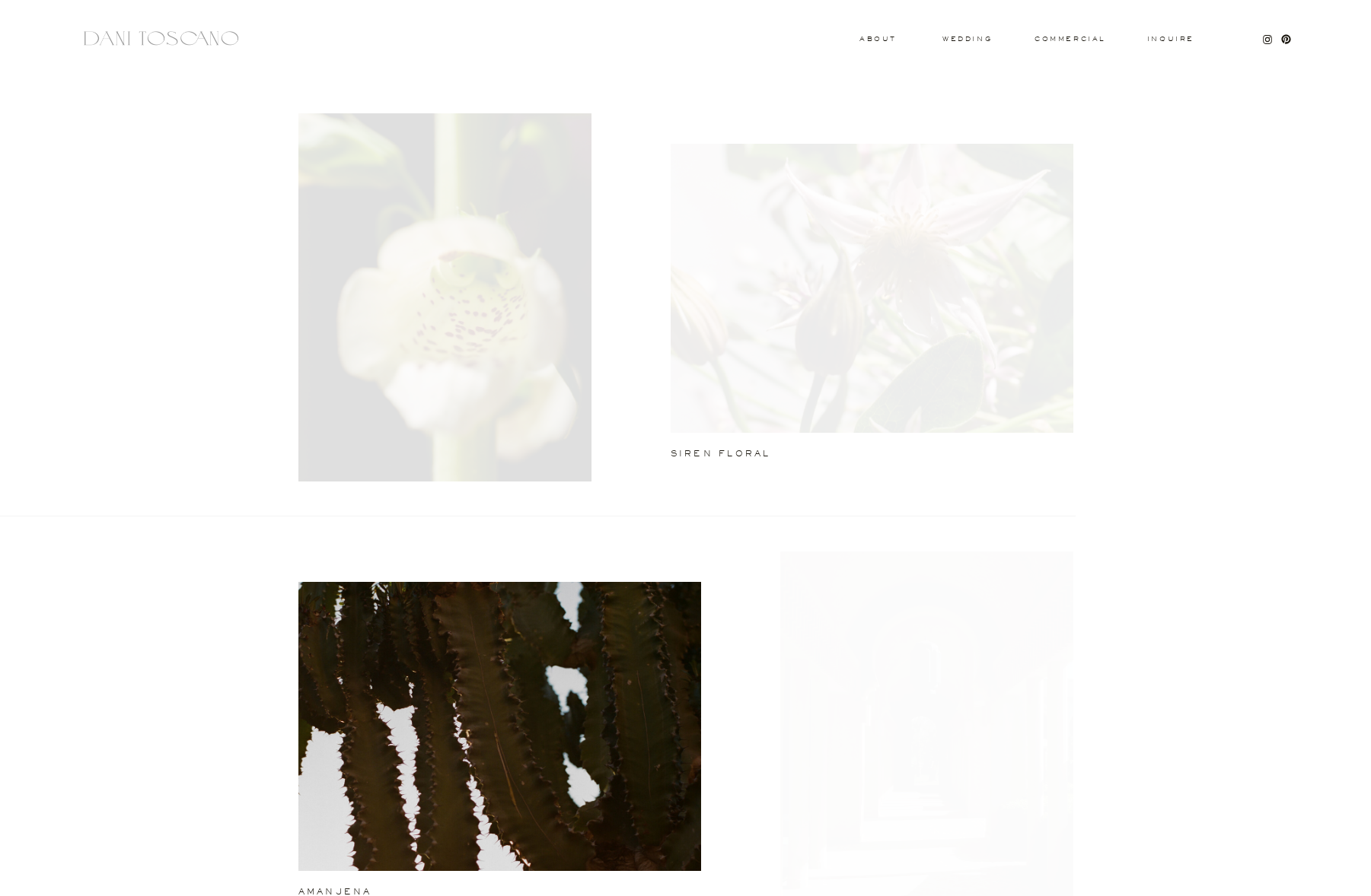
click at [1077, 37] on h3 "commercial" at bounding box center [1069, 39] width 70 height 6
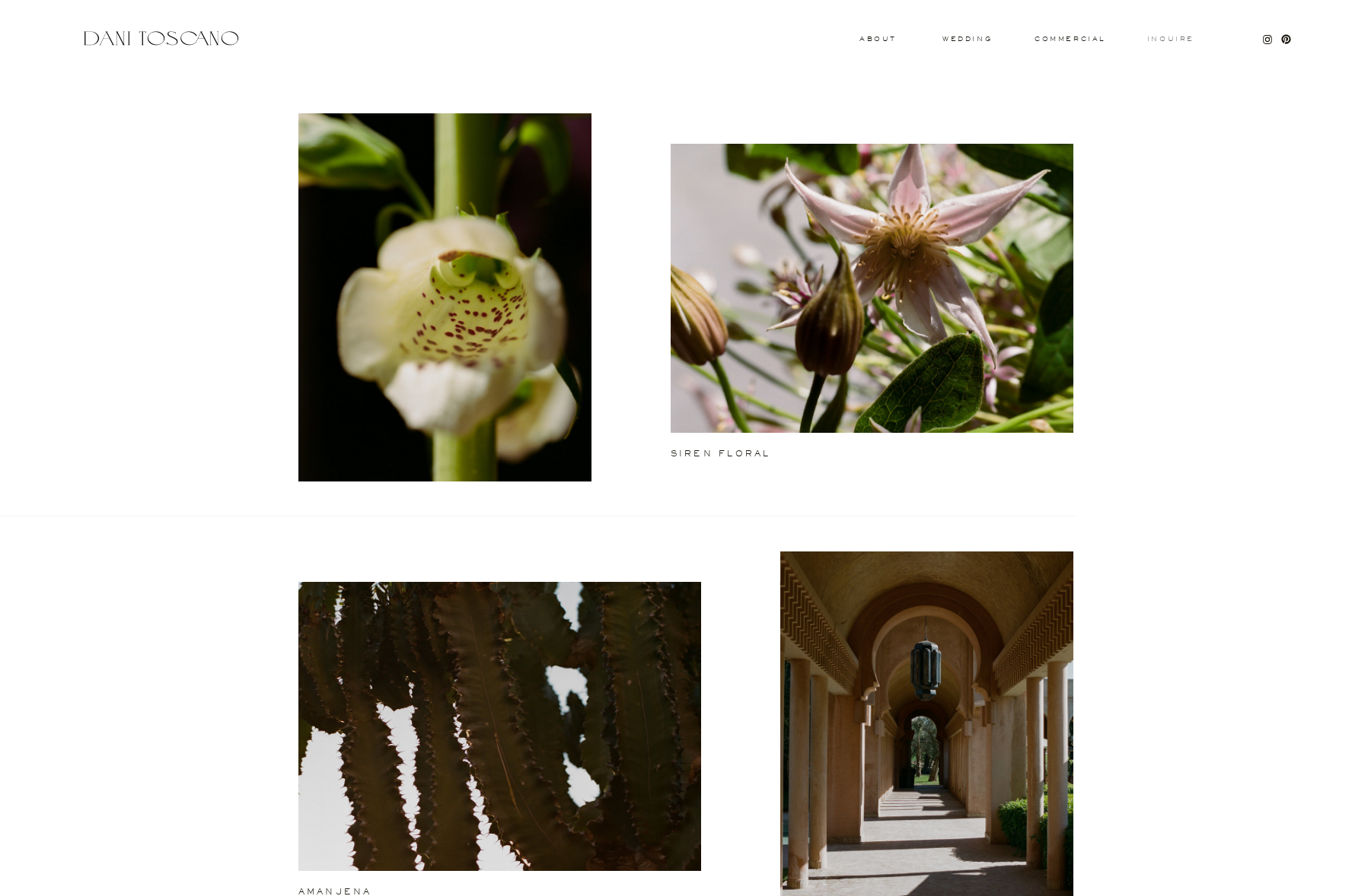
click at [1167, 38] on h3 "Inquire" at bounding box center [1170, 40] width 48 height 7
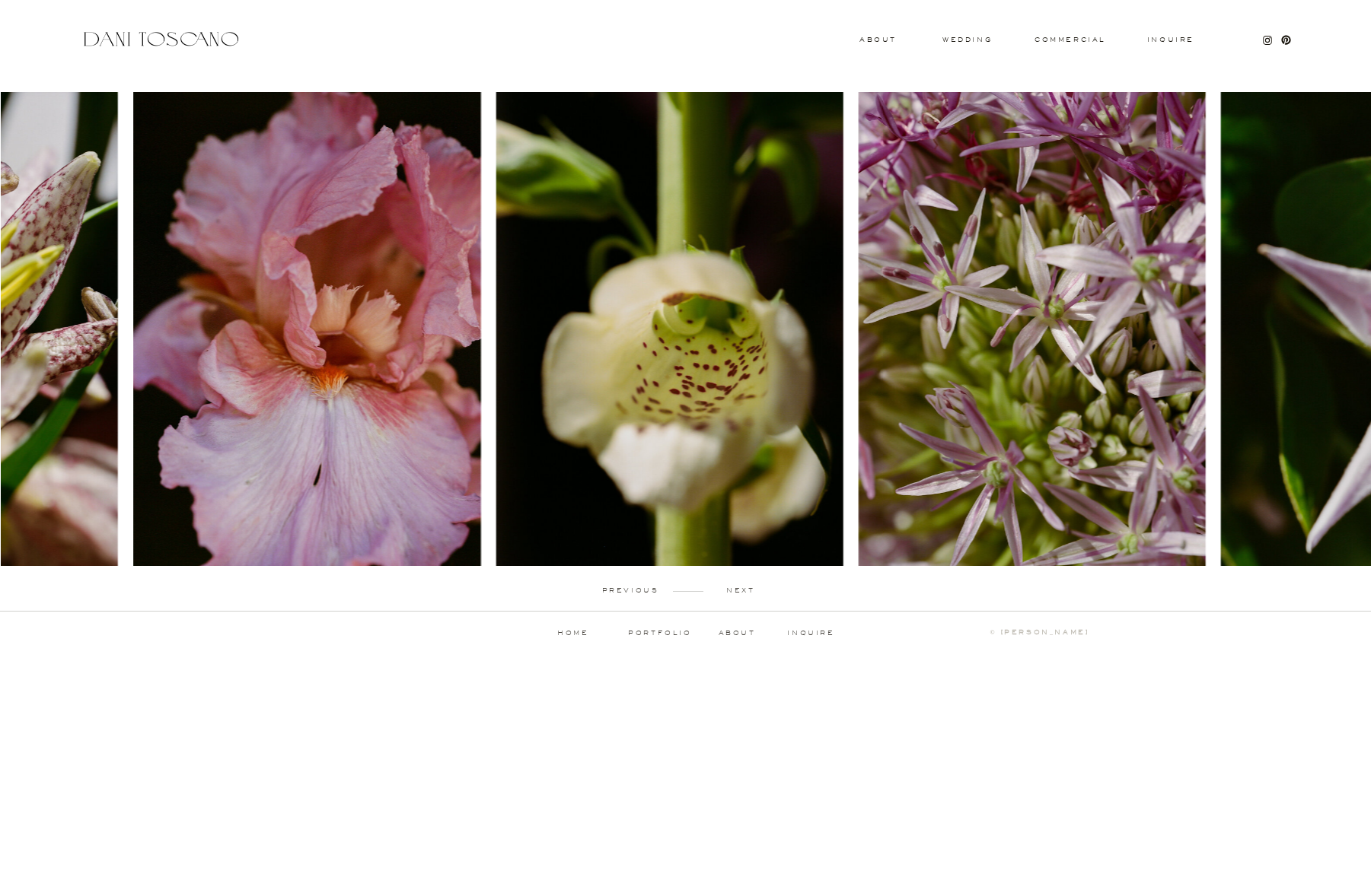
click at [859, 370] on img at bounding box center [1033, 329] width 347 height 474
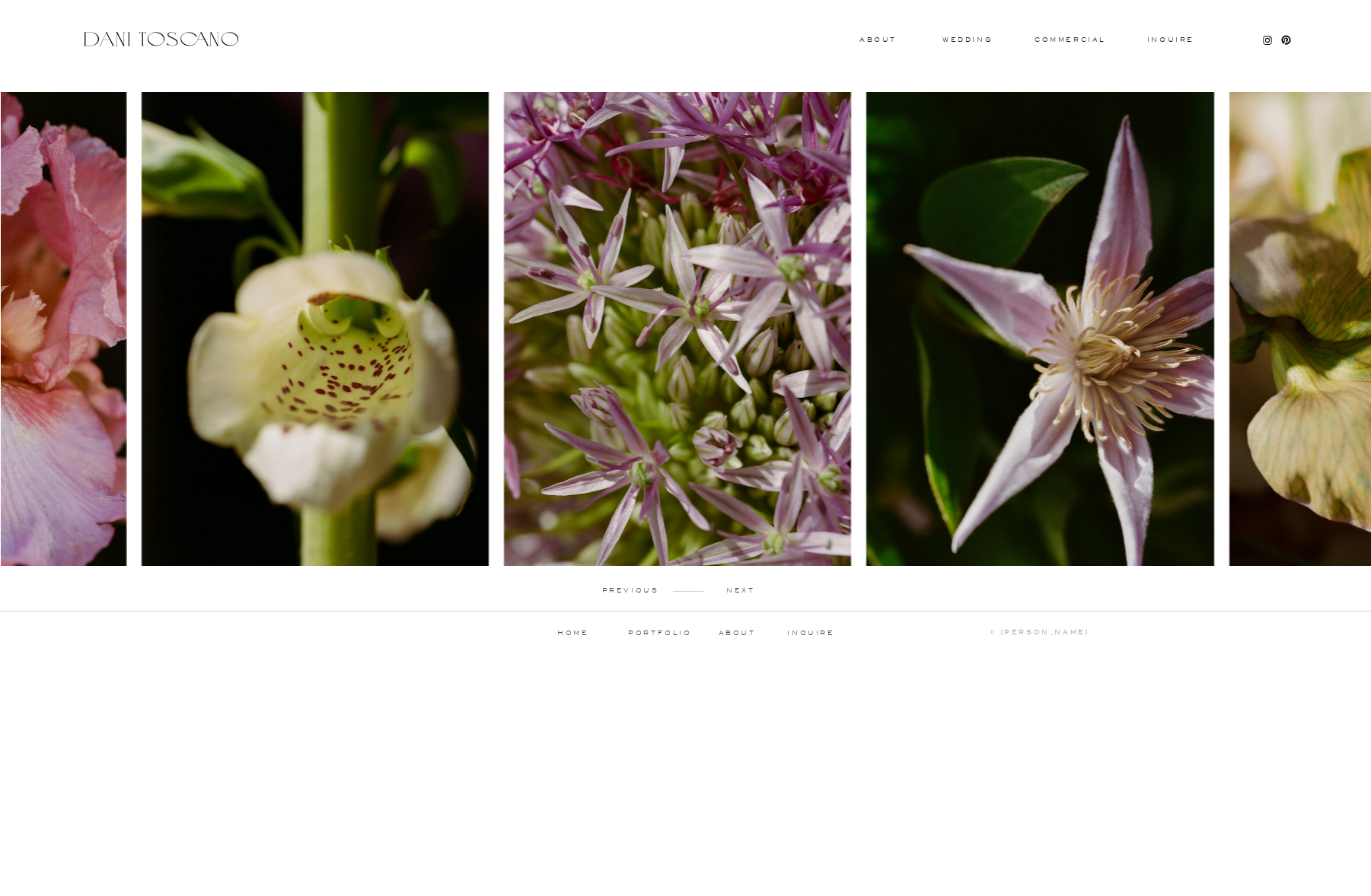
click at [631, 352] on div at bounding box center [827, 329] width 1371 height 474
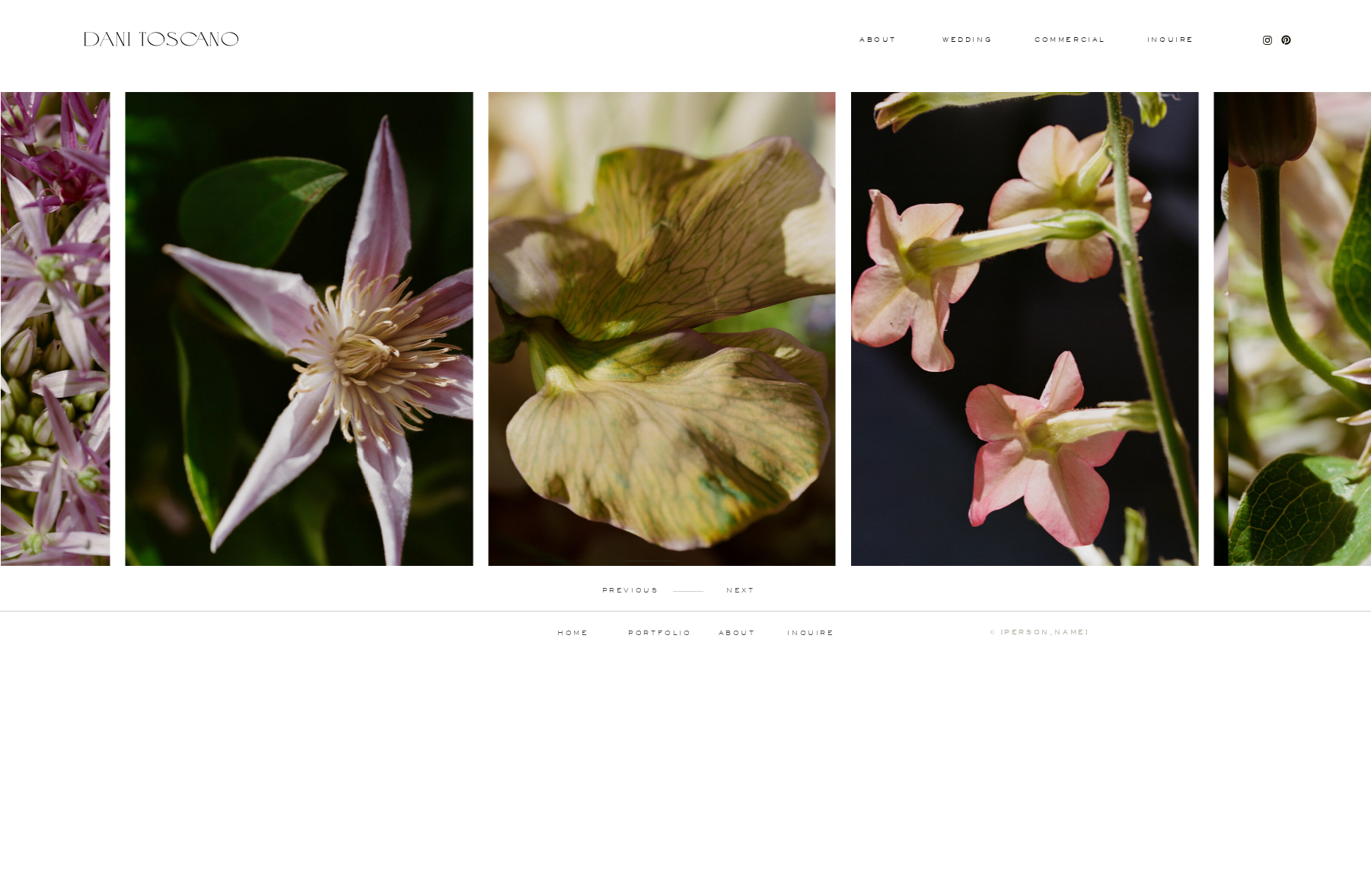
click at [851, 370] on img at bounding box center [1025, 329] width 347 height 474
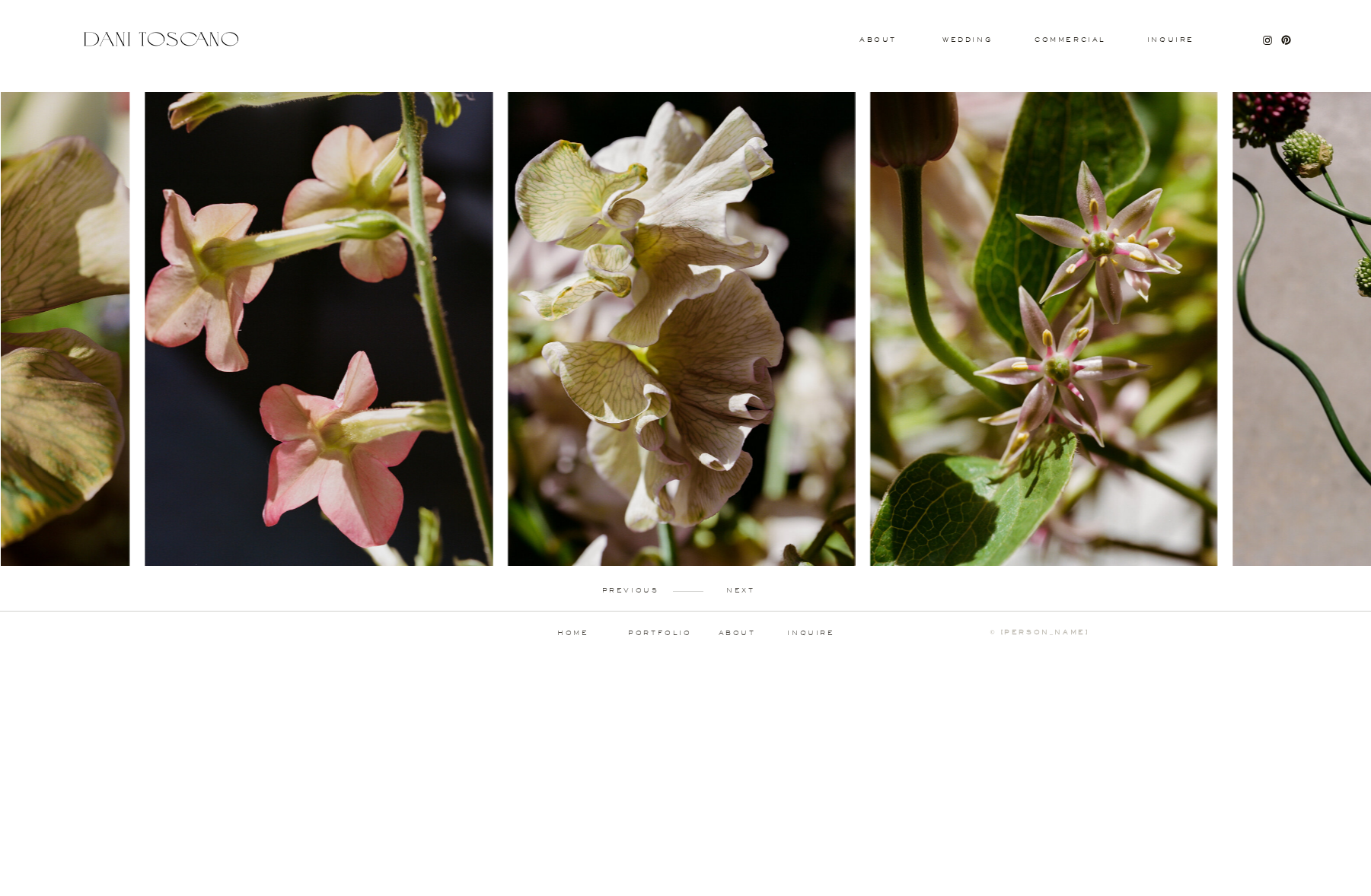
click at [508, 382] on img at bounding box center [682, 329] width 347 height 474
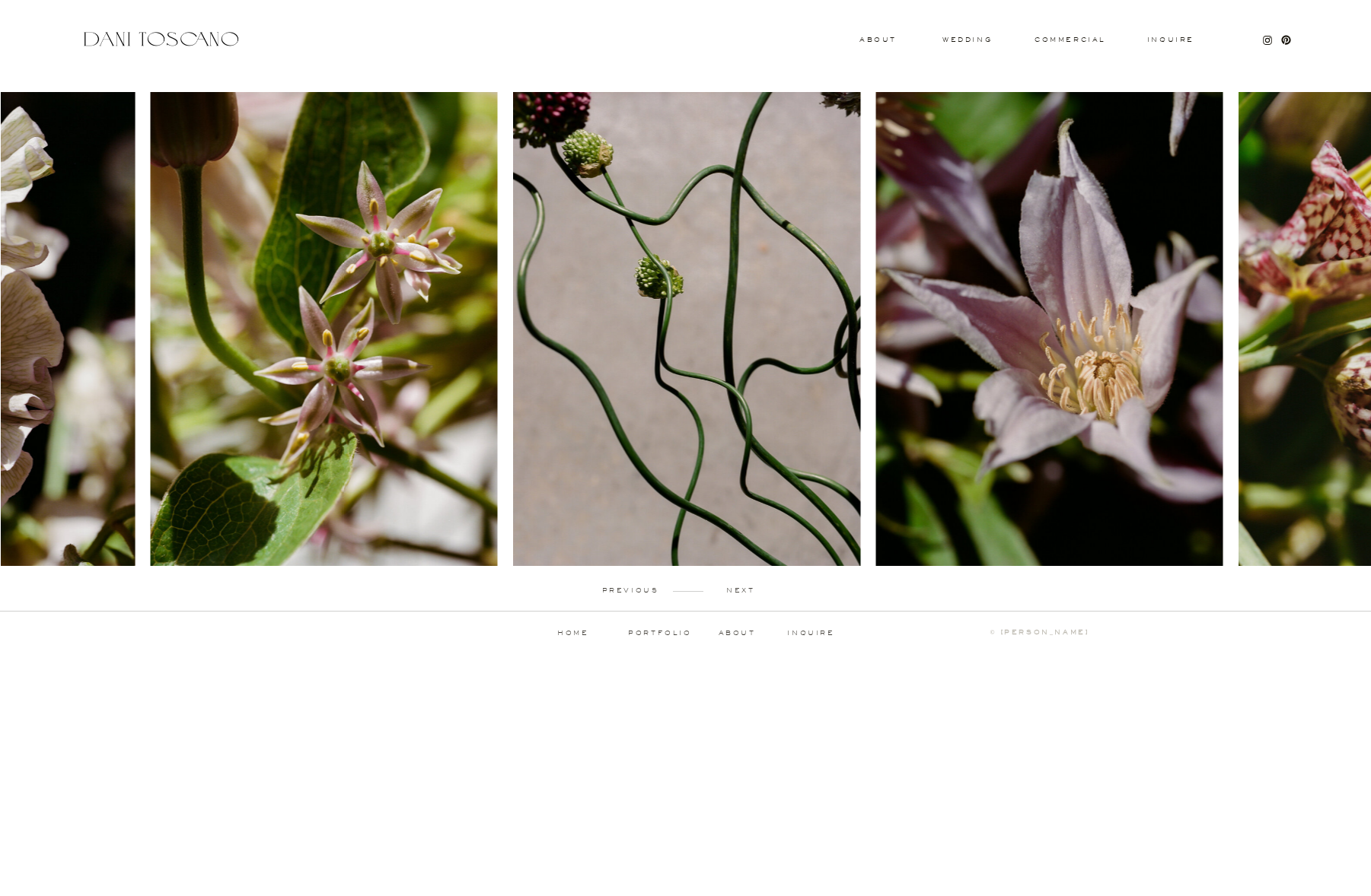
click at [513, 395] on img at bounding box center [686, 329] width 347 height 474
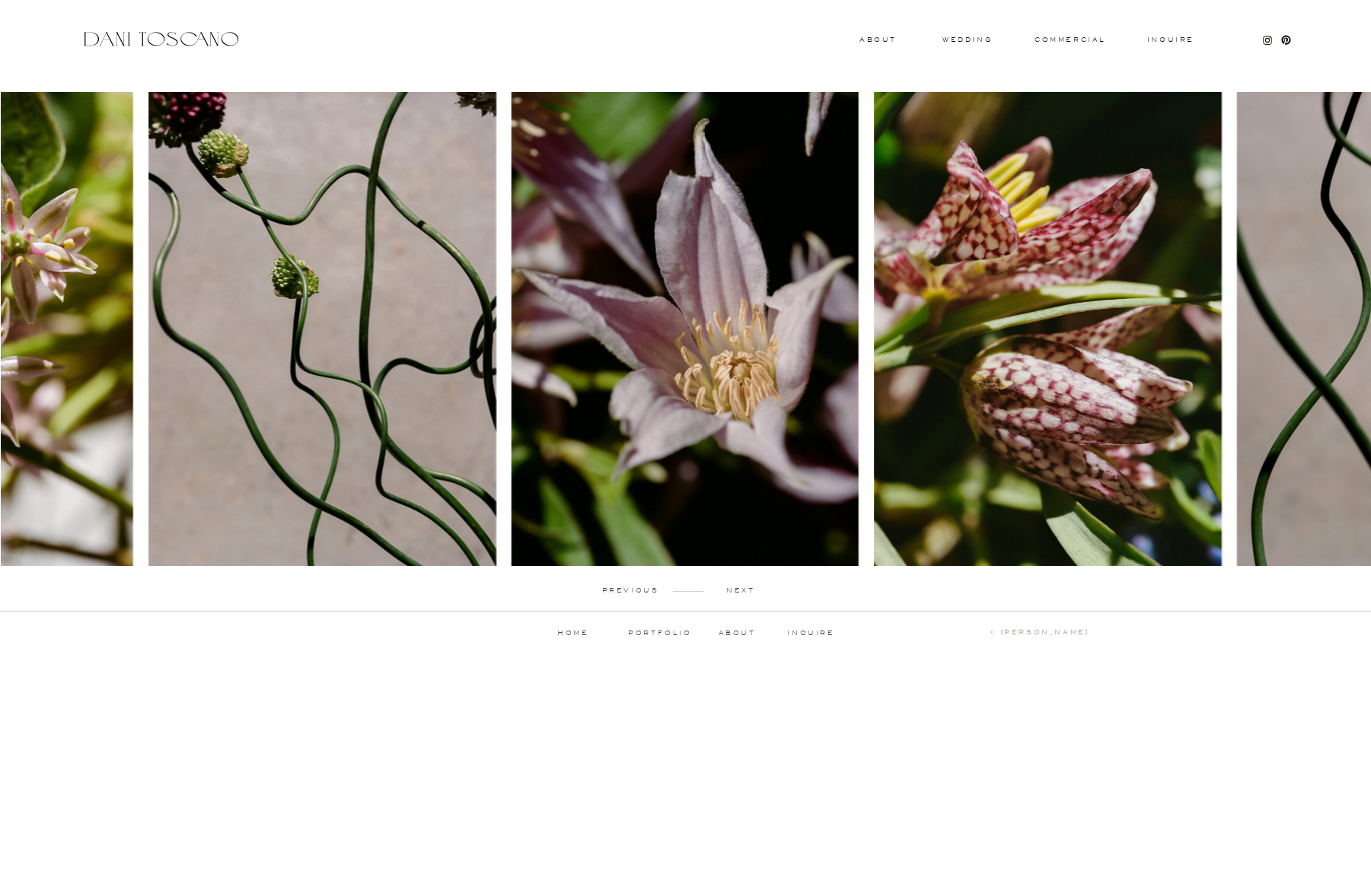
click at [874, 359] on img at bounding box center [1048, 329] width 347 height 474
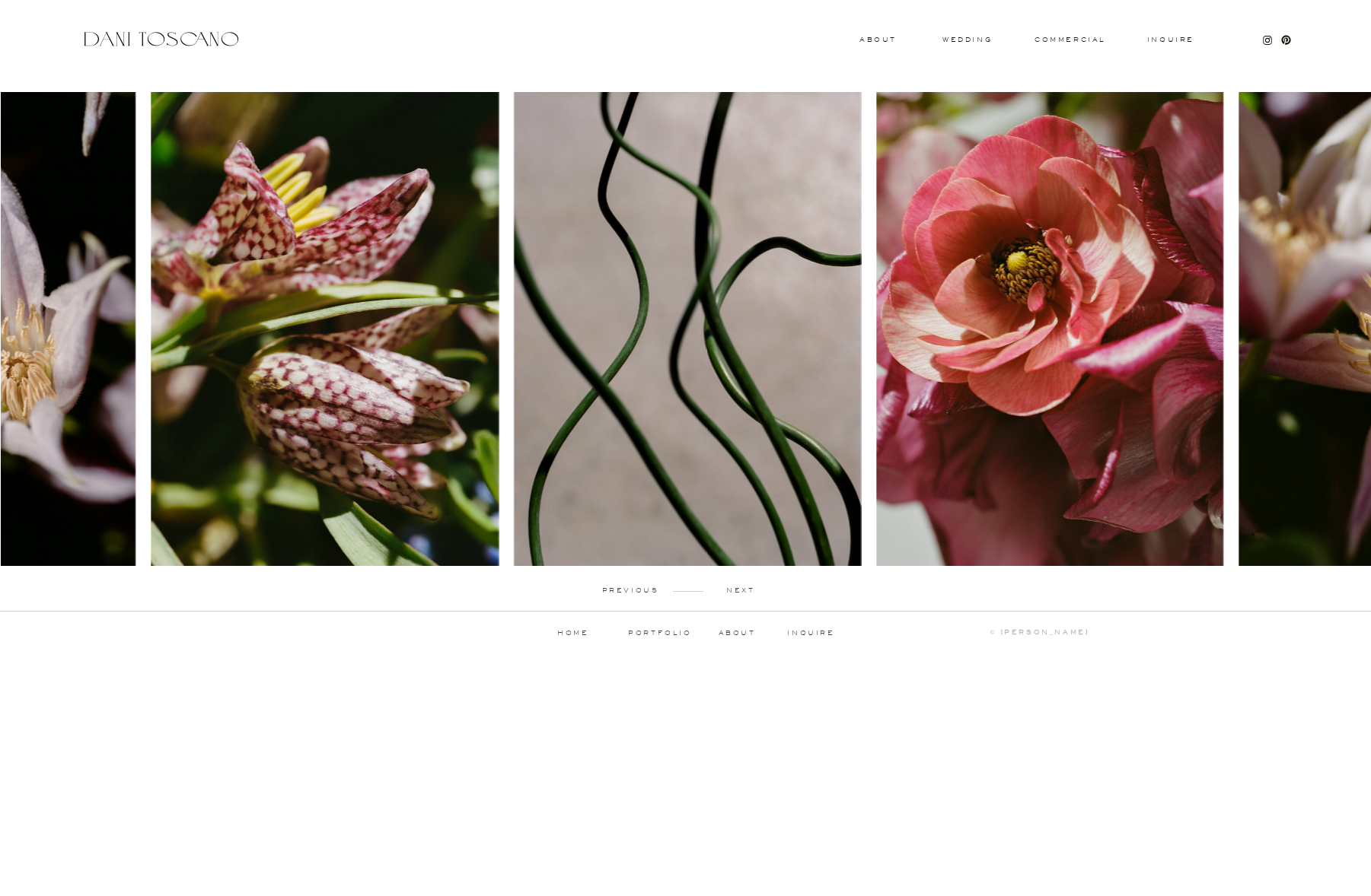
click at [876, 337] on img at bounding box center [1050, 329] width 347 height 474
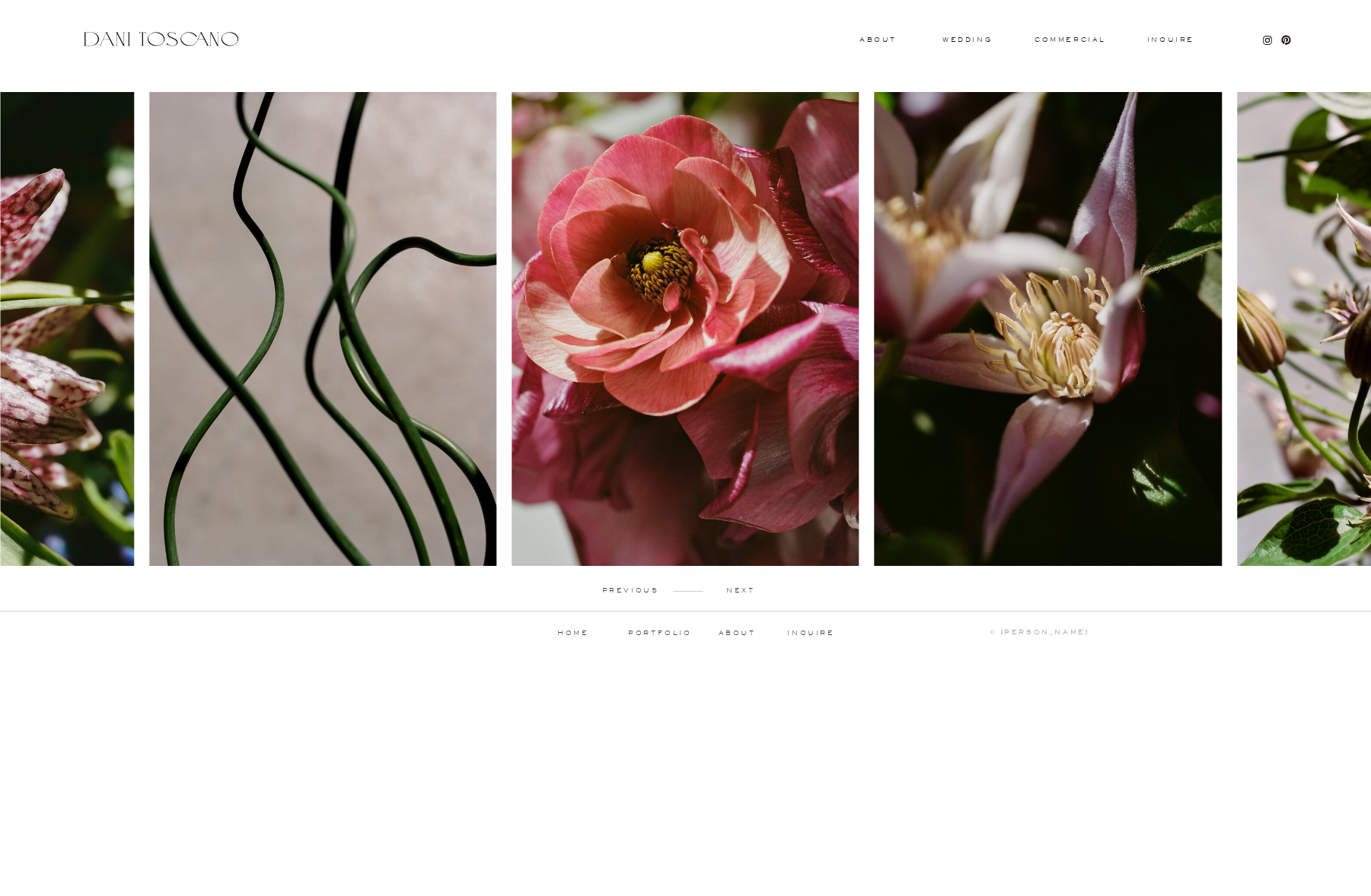
click at [137, 46] on div at bounding box center [161, 39] width 162 height 20
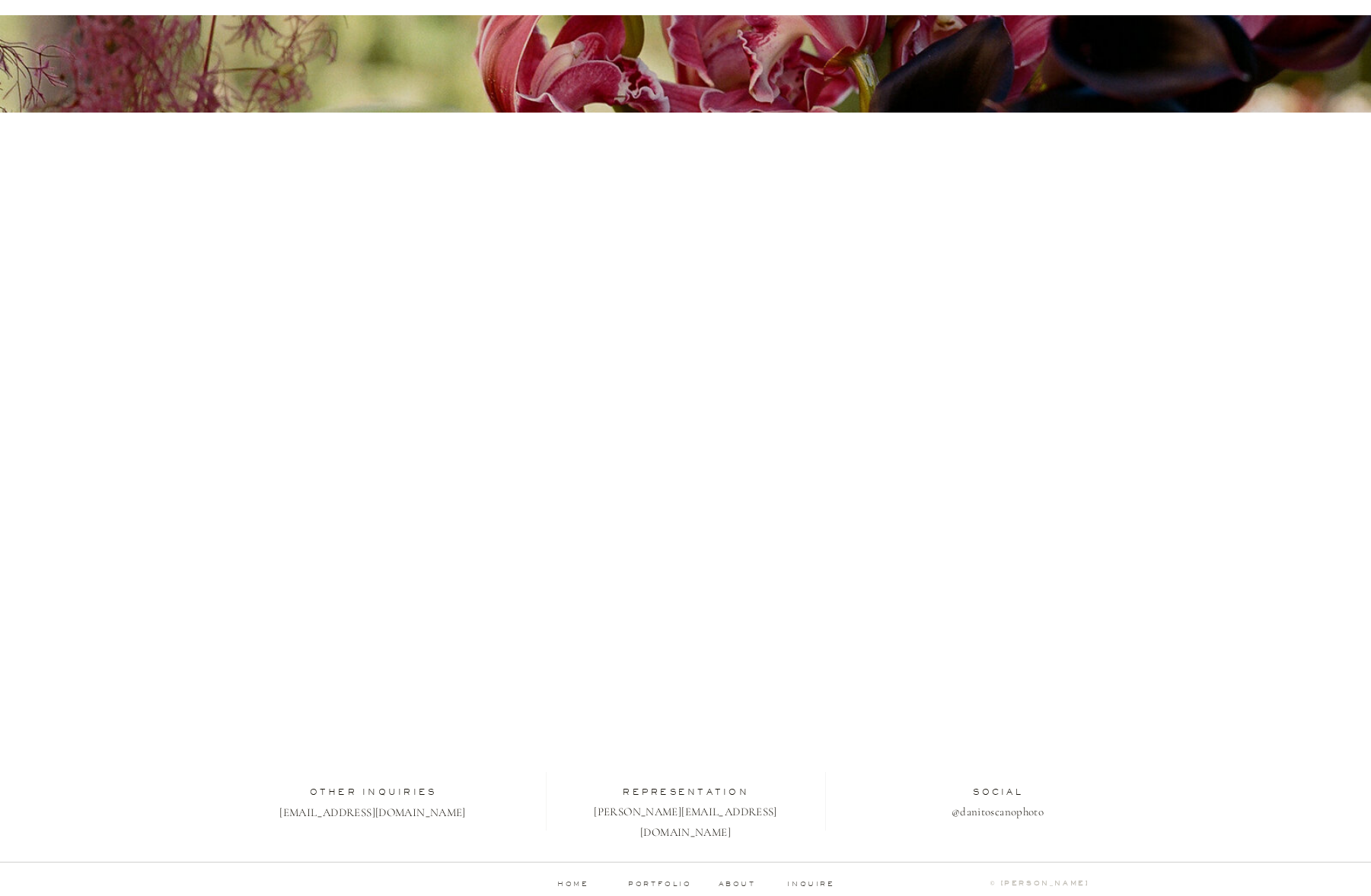
scroll to position [119, 0]
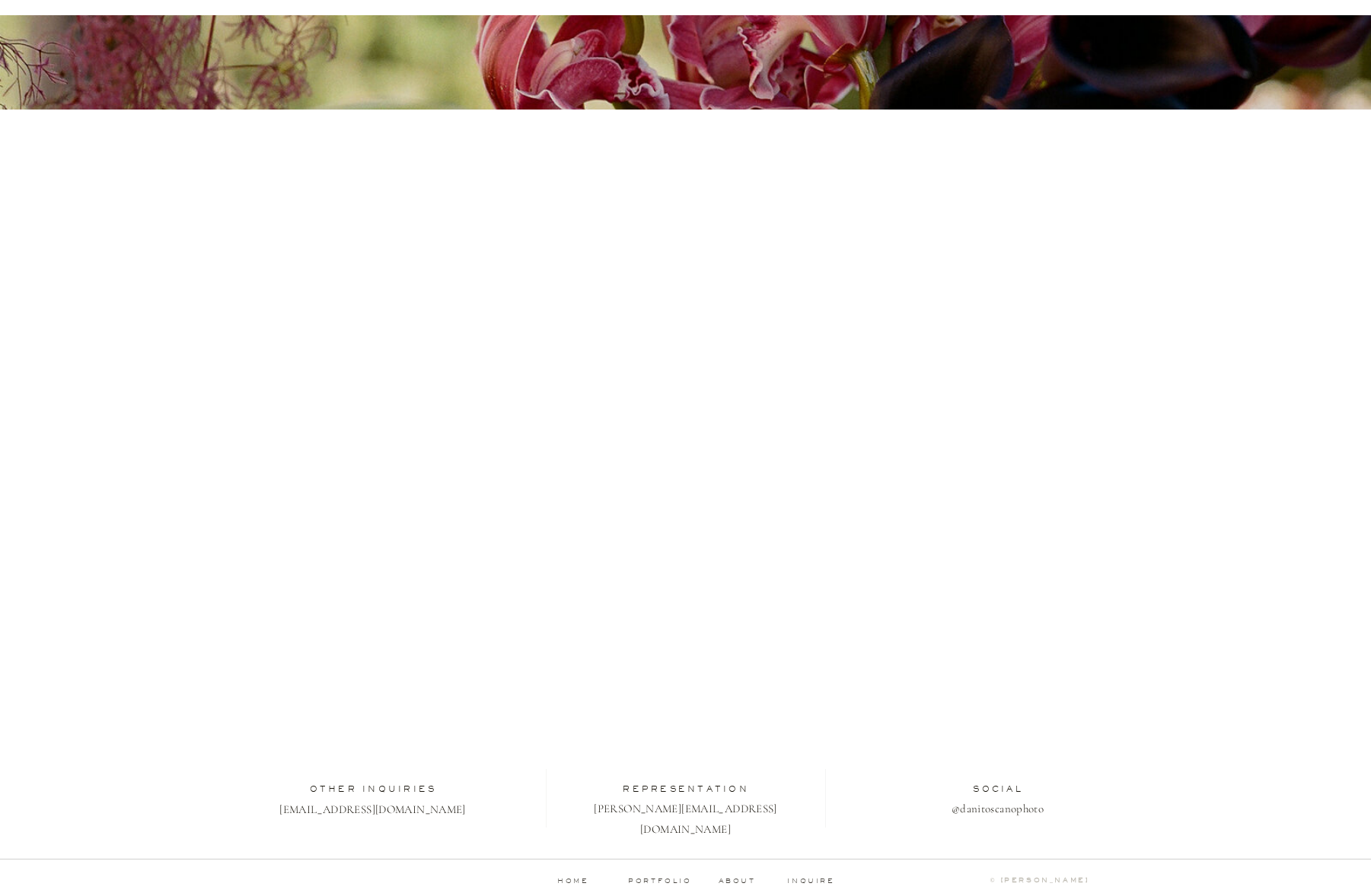
click at [1134, 529] on div at bounding box center [801, 494] width 1105 height 770
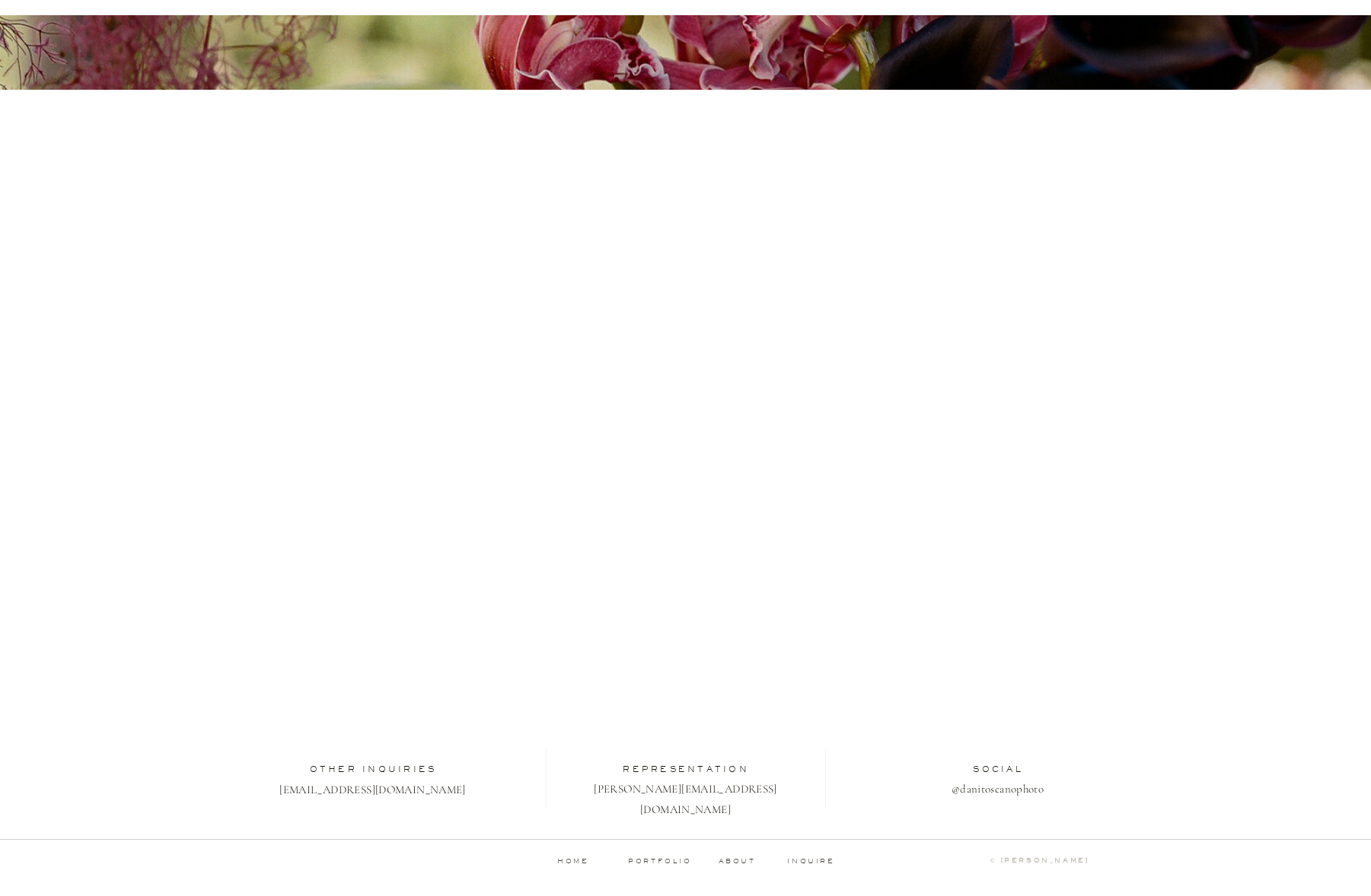
scroll to position [138, 0]
click at [1230, 513] on div at bounding box center [801, 474] width 1105 height 770
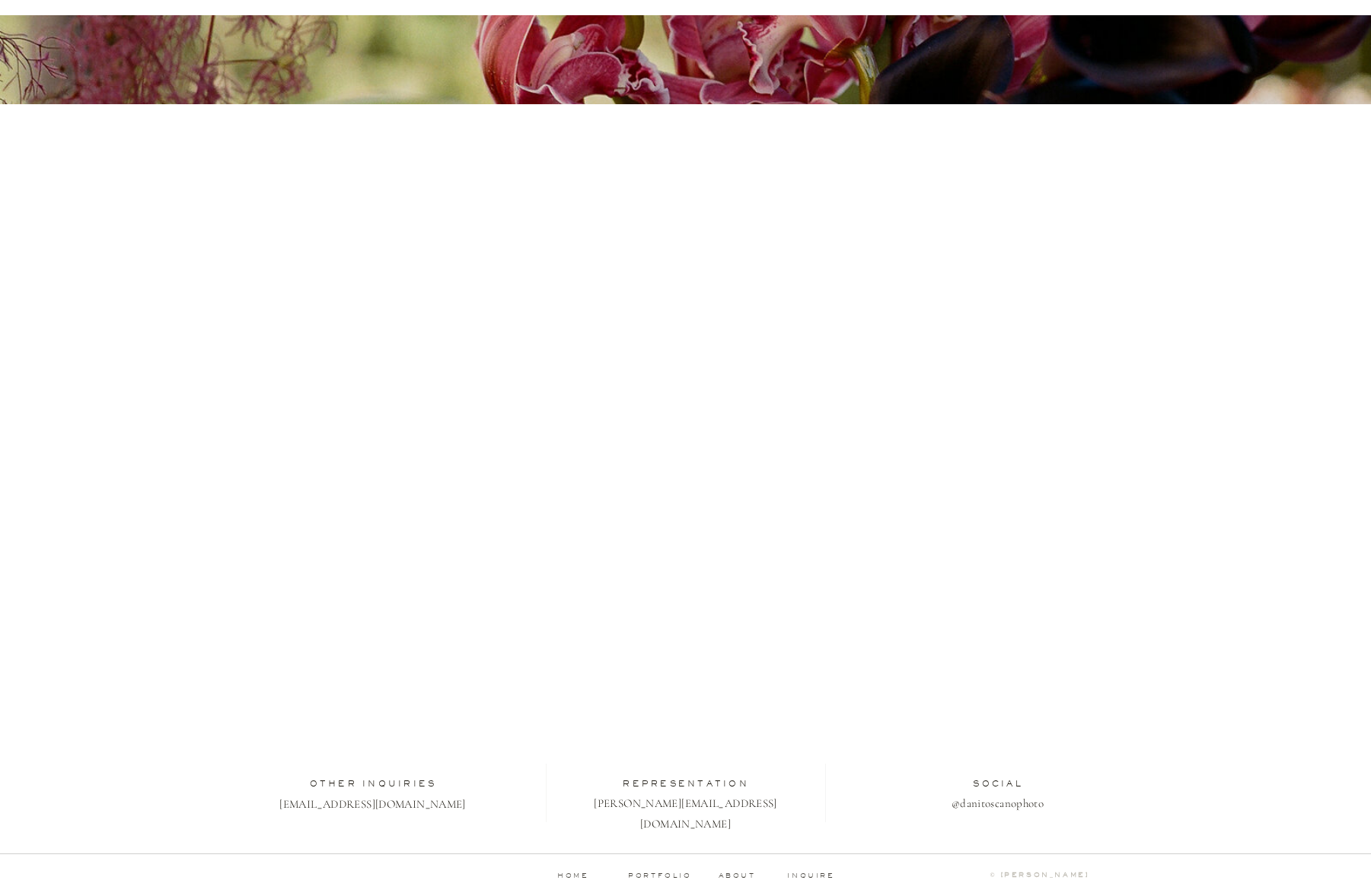
scroll to position [123, 0]
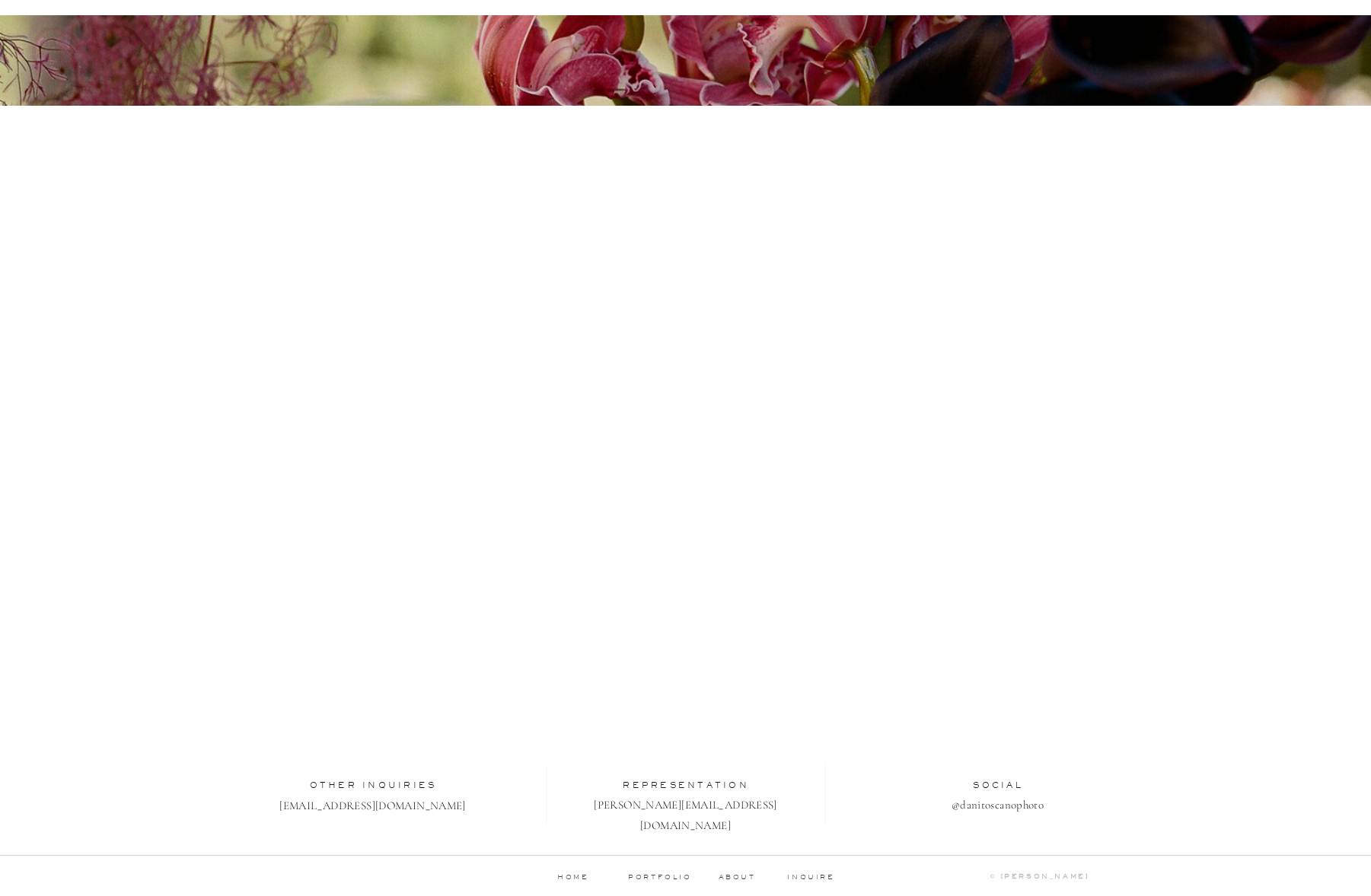
click at [1264, 342] on div at bounding box center [801, 490] width 1105 height 770
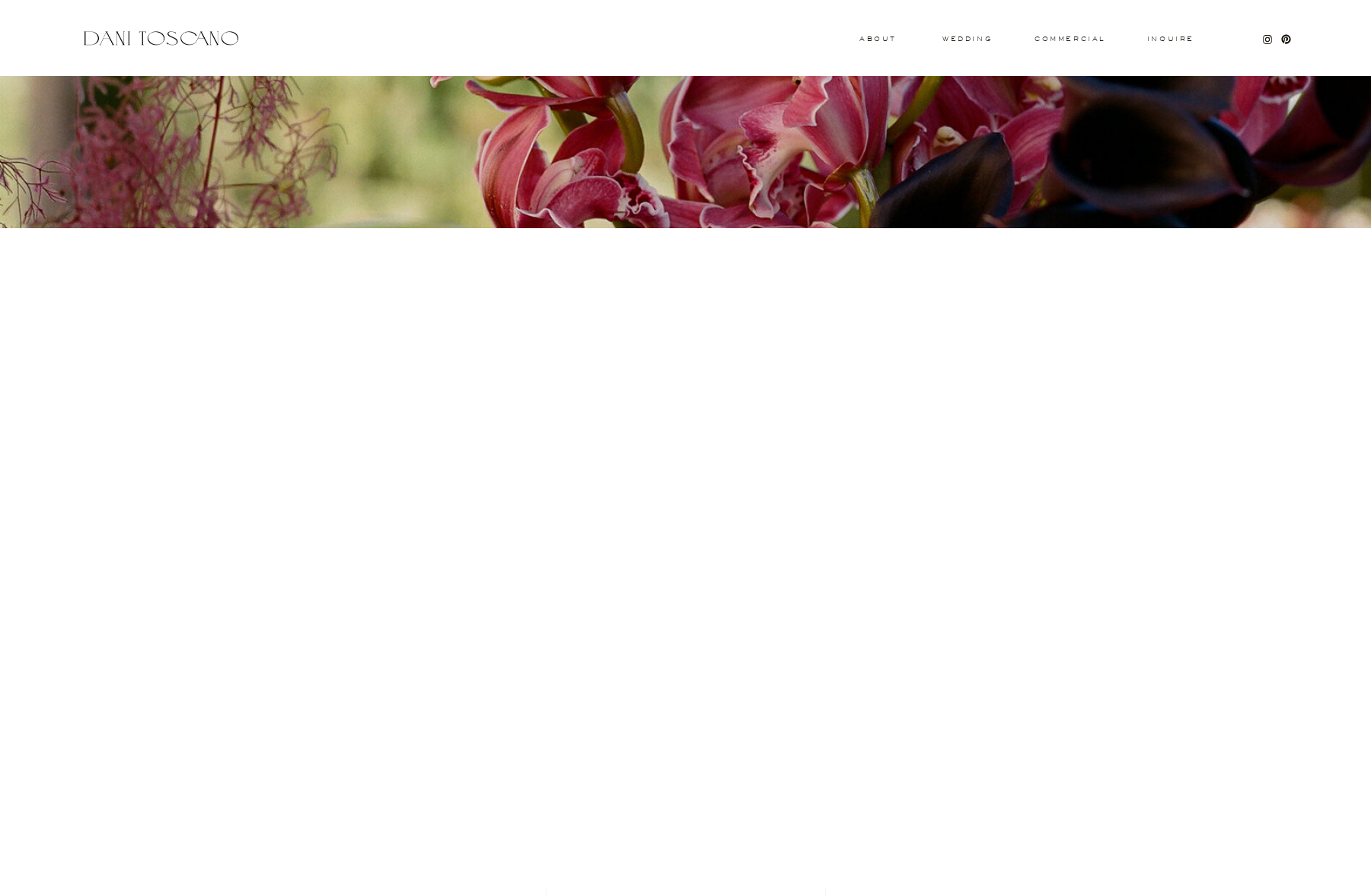
scroll to position [0, 0]
click at [1076, 33] on div "Inquire commercial wedding About Thank you We will get back to you shortly. hel…" at bounding box center [686, 517] width 1371 height 1035
click at [1069, 34] on div "Inquire commercial wedding About Thank you We will get back to you shortly. hel…" at bounding box center [686, 517] width 1371 height 1035
